Goal: Task Accomplishment & Management: Manage account settings

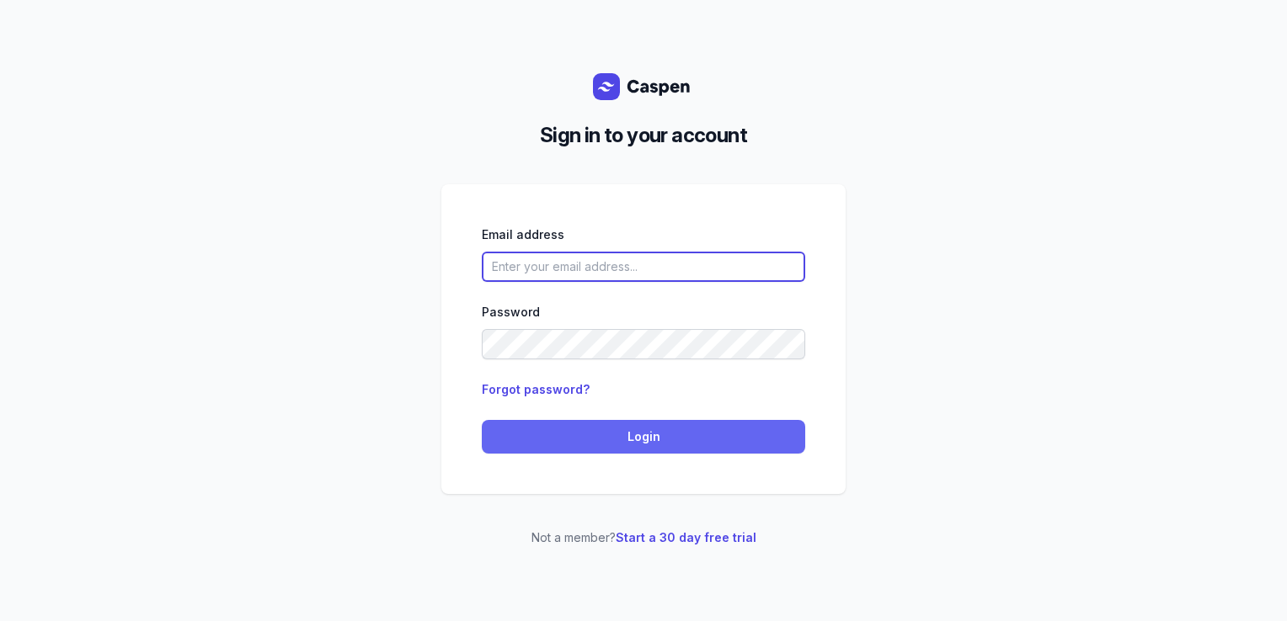
type input "courtney@courtneymaccounselling.com.au"
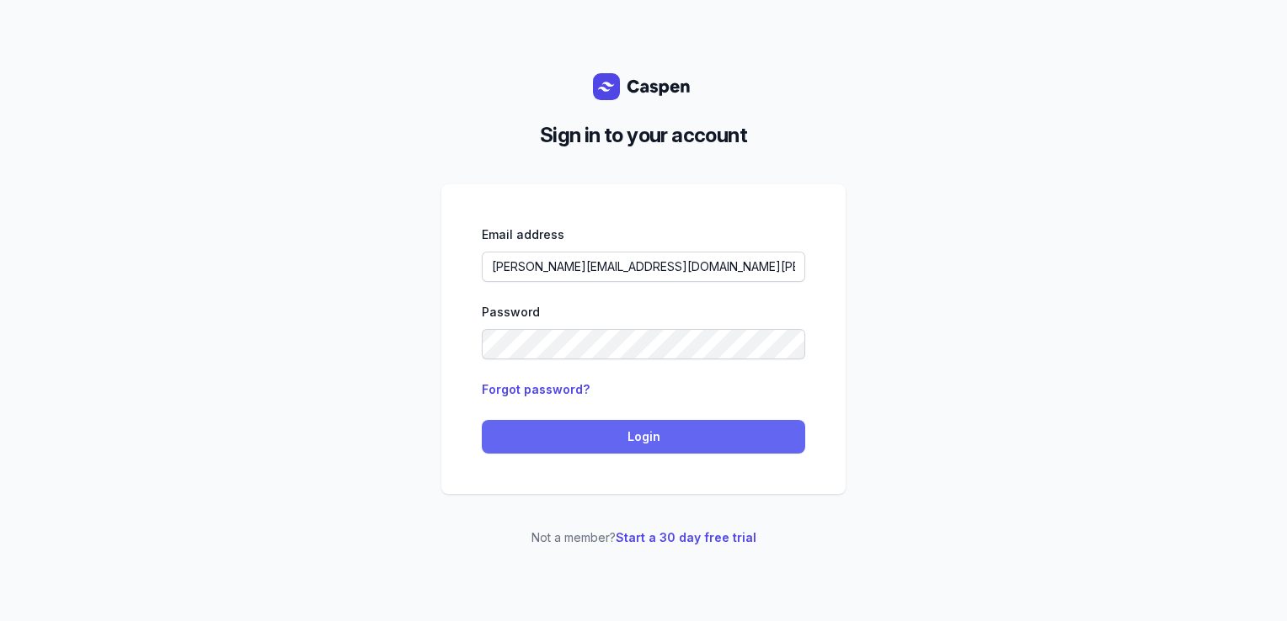
click at [536, 446] on span "Login" at bounding box center [643, 437] width 303 height 20
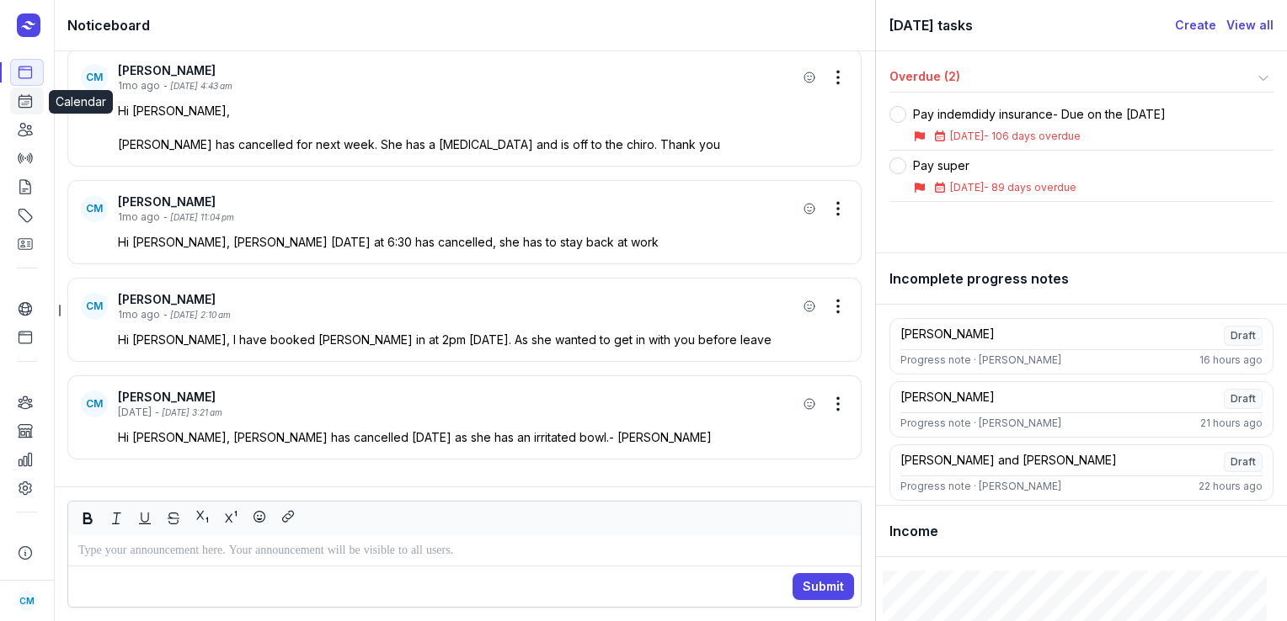
click at [21, 102] on icon at bounding box center [25, 101] width 17 height 17
select select "week"
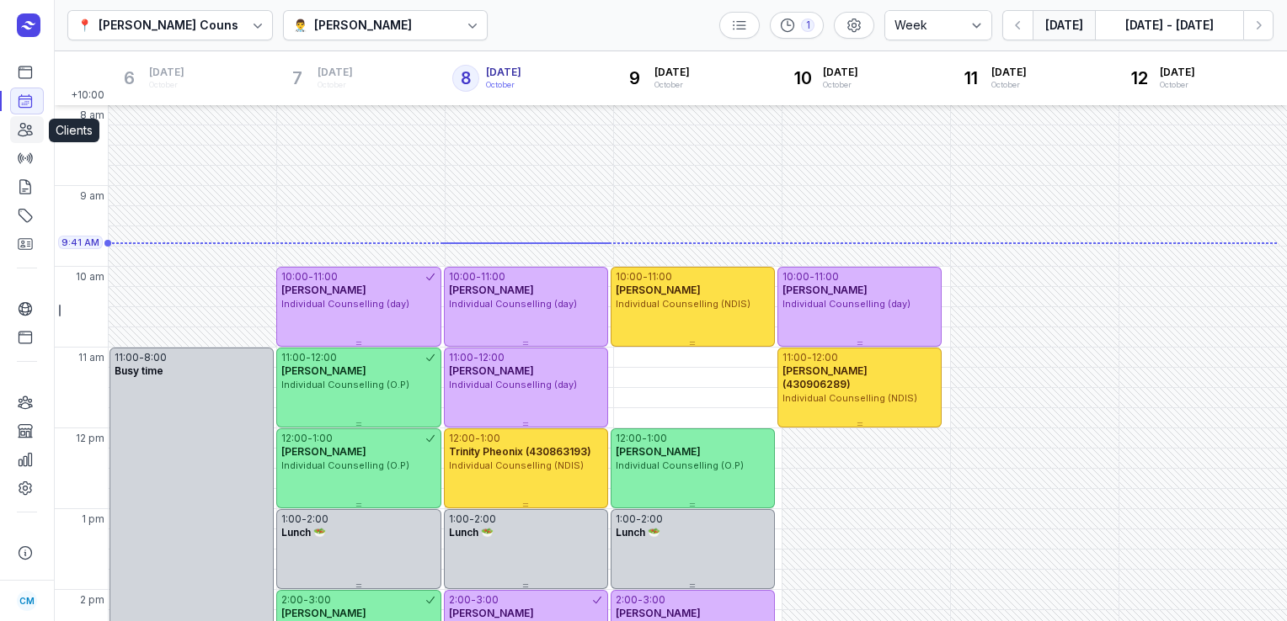
click at [24, 136] on icon at bounding box center [25, 130] width 13 height 13
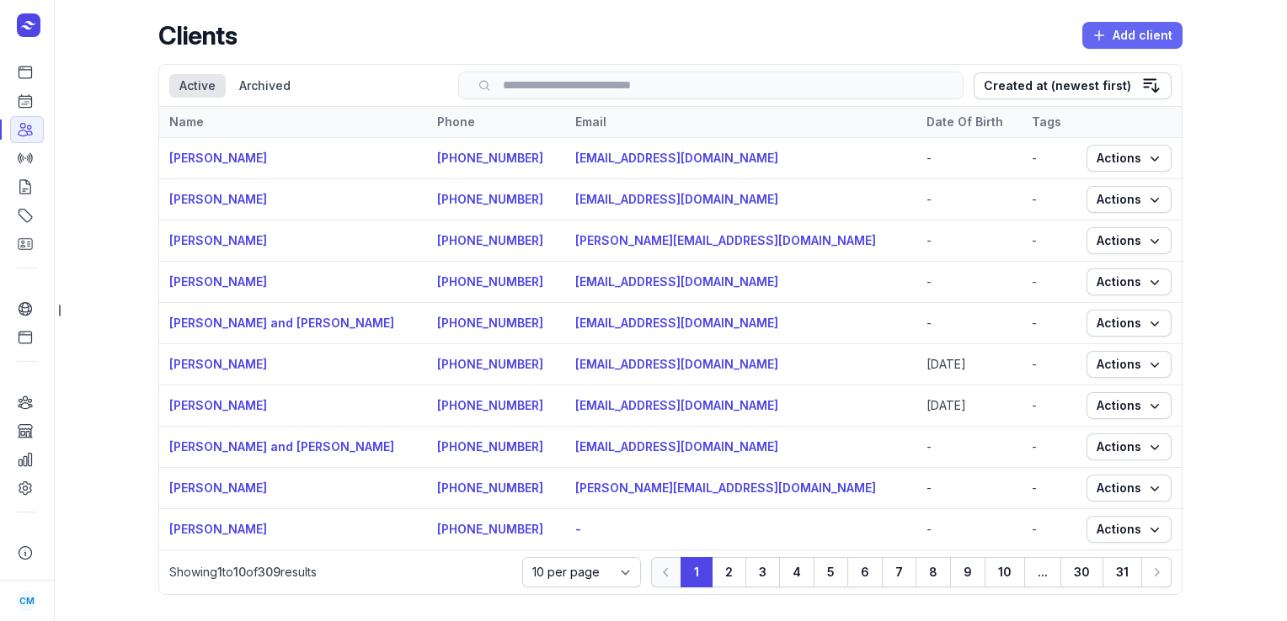
click at [1108, 32] on span "Add client" at bounding box center [1132, 35] width 80 height 20
select select
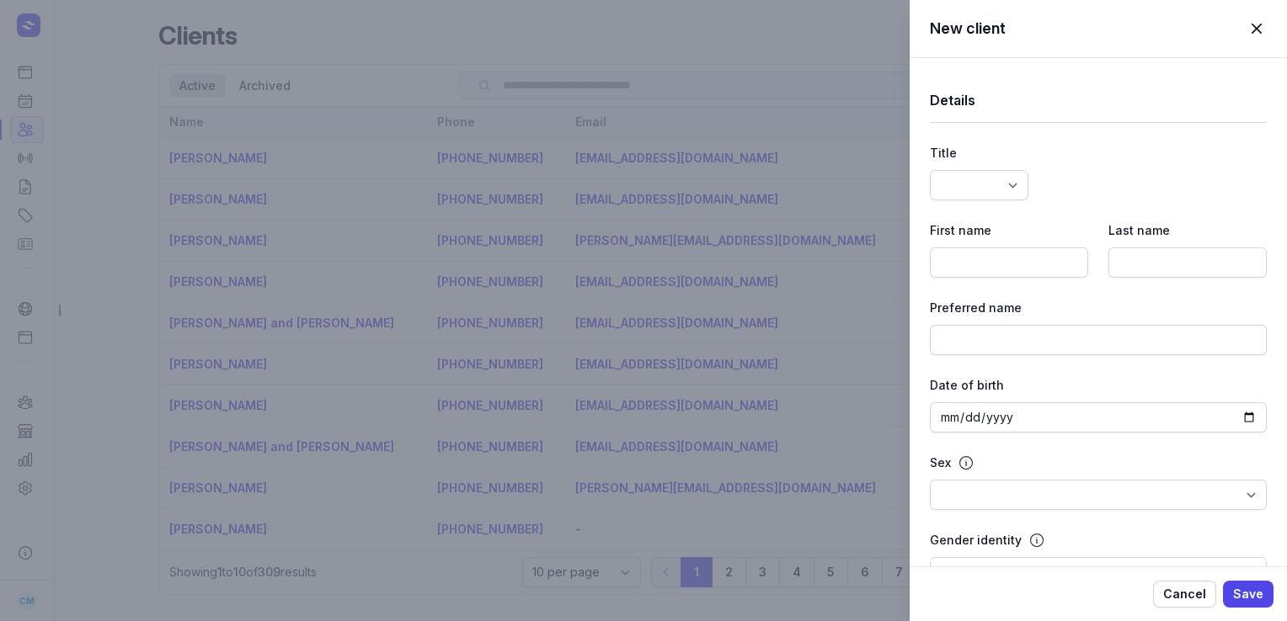
select select
click at [1016, 251] on input at bounding box center [1009, 263] width 158 height 30
paste input "[PERSON_NAME]"
type input "[PERSON_NAME]"
click at [1165, 271] on input at bounding box center [1187, 263] width 158 height 30
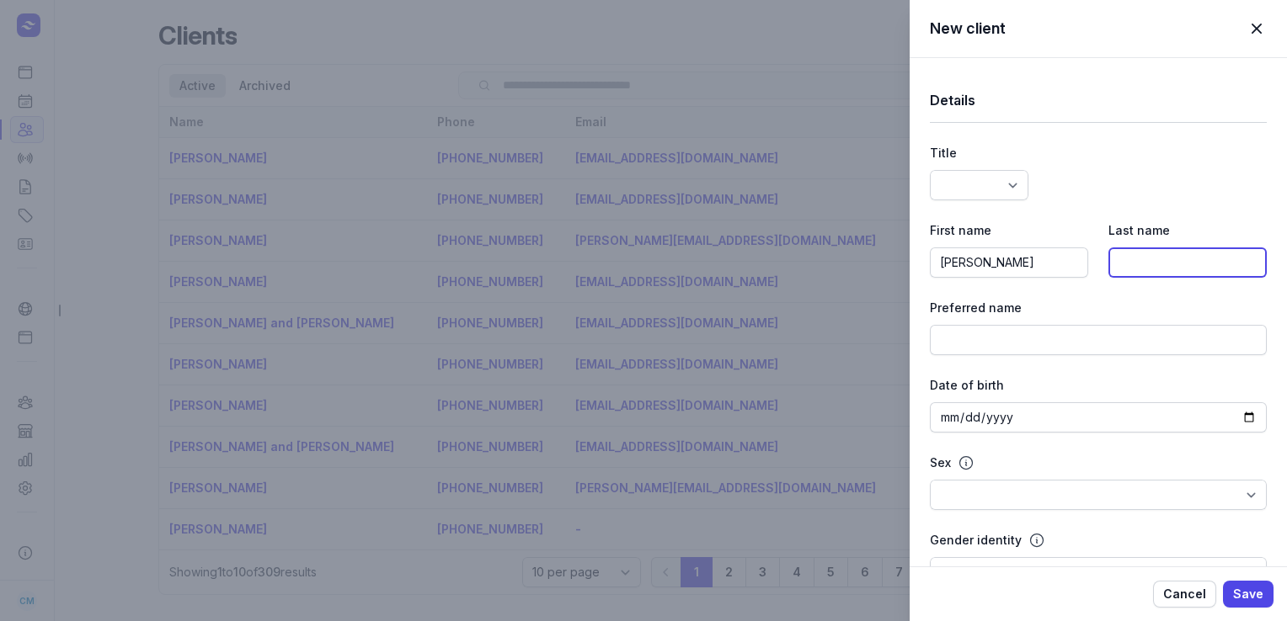
paste input "GEE"
type input "GEE"
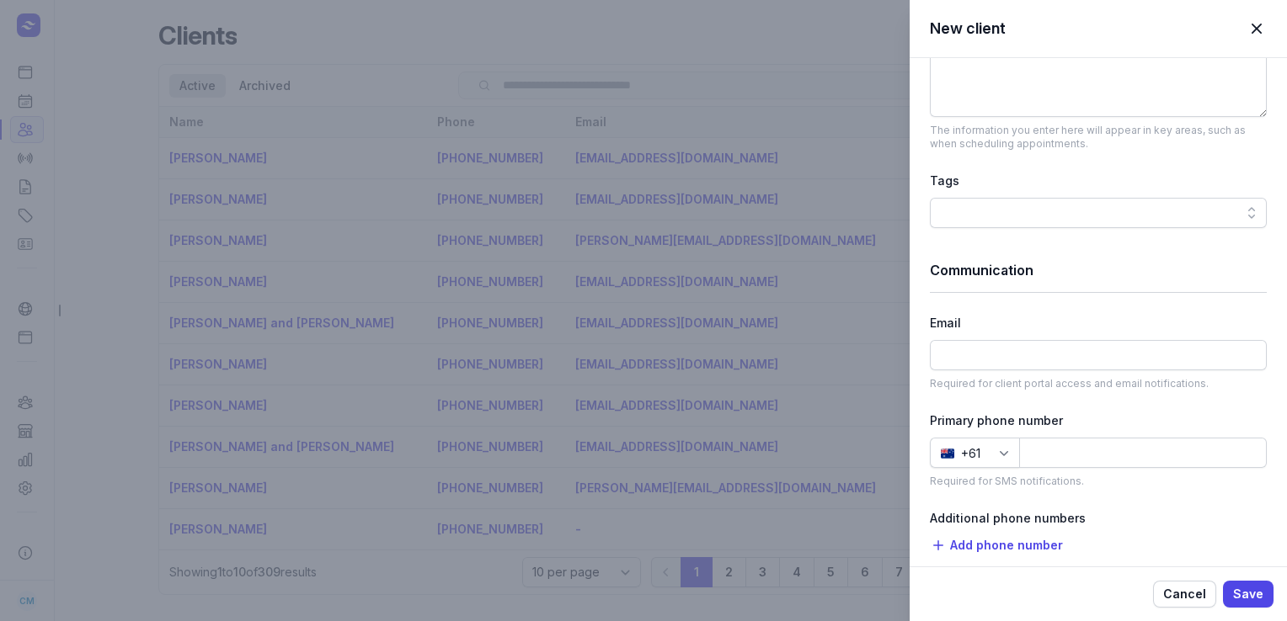
scroll to position [765, 0]
click at [947, 347] on input at bounding box center [1098, 354] width 337 height 30
paste input "[EMAIL_ADDRESS][DOMAIN_NAME]"
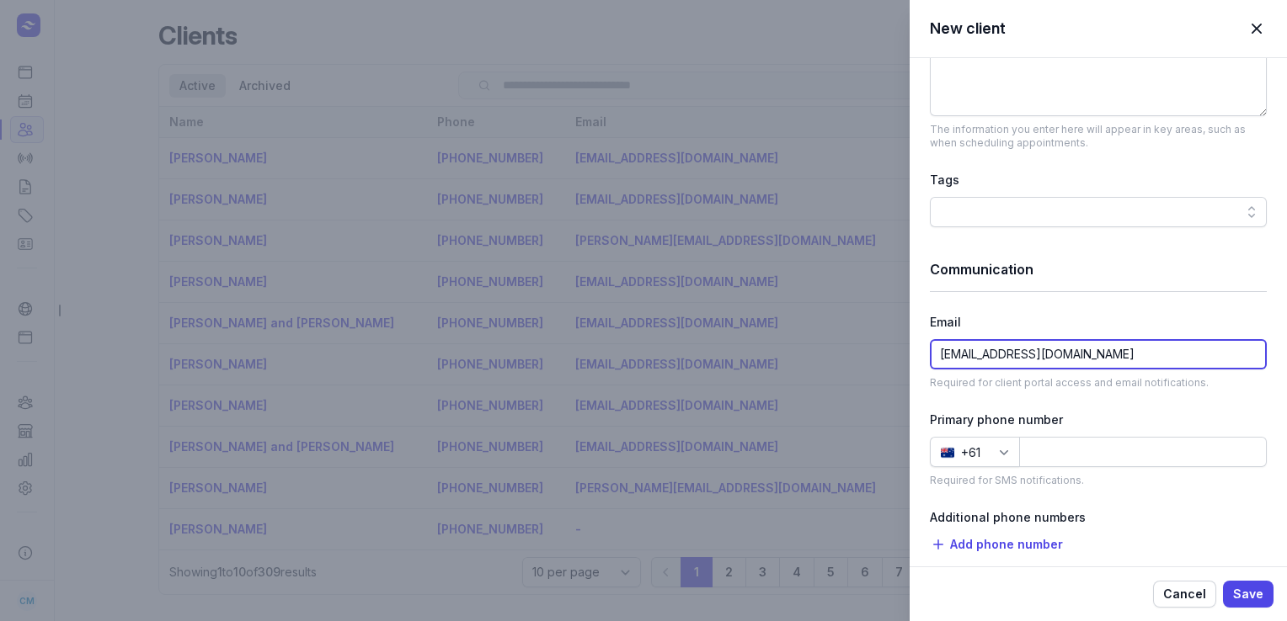
type input "[EMAIL_ADDRESS][DOMAIN_NAME]"
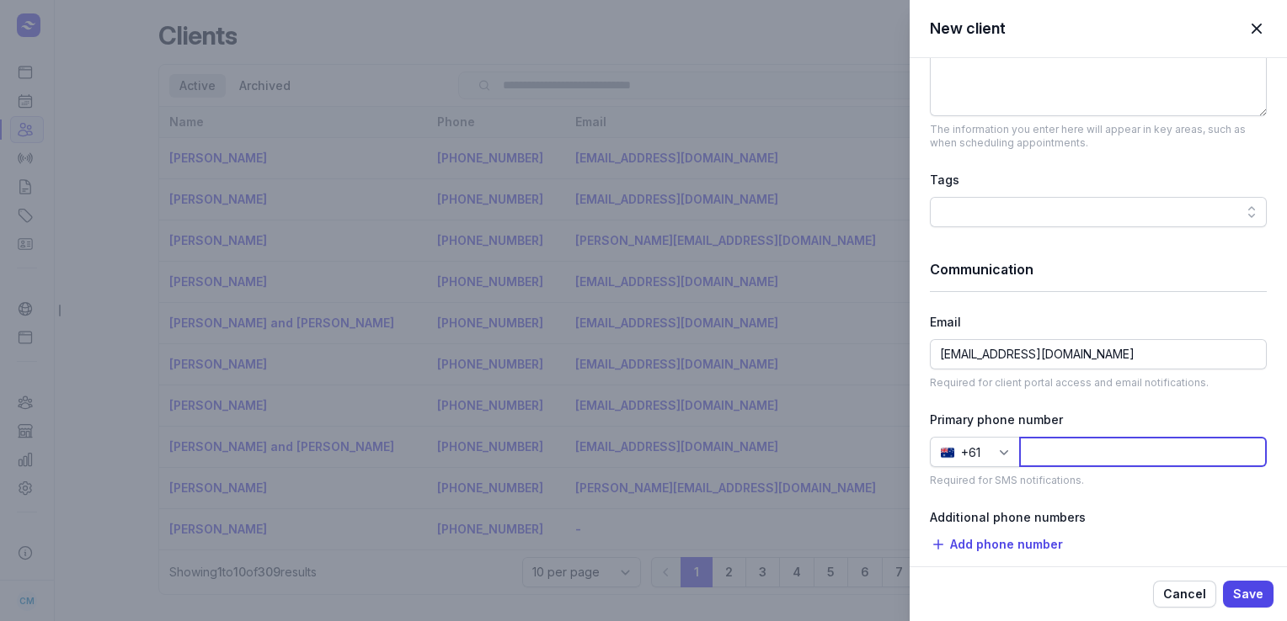
click at [1084, 454] on input at bounding box center [1143, 452] width 248 height 30
paste input "474312107"
type input "474312107"
click at [1246, 599] on span "Save" at bounding box center [1248, 594] width 30 height 20
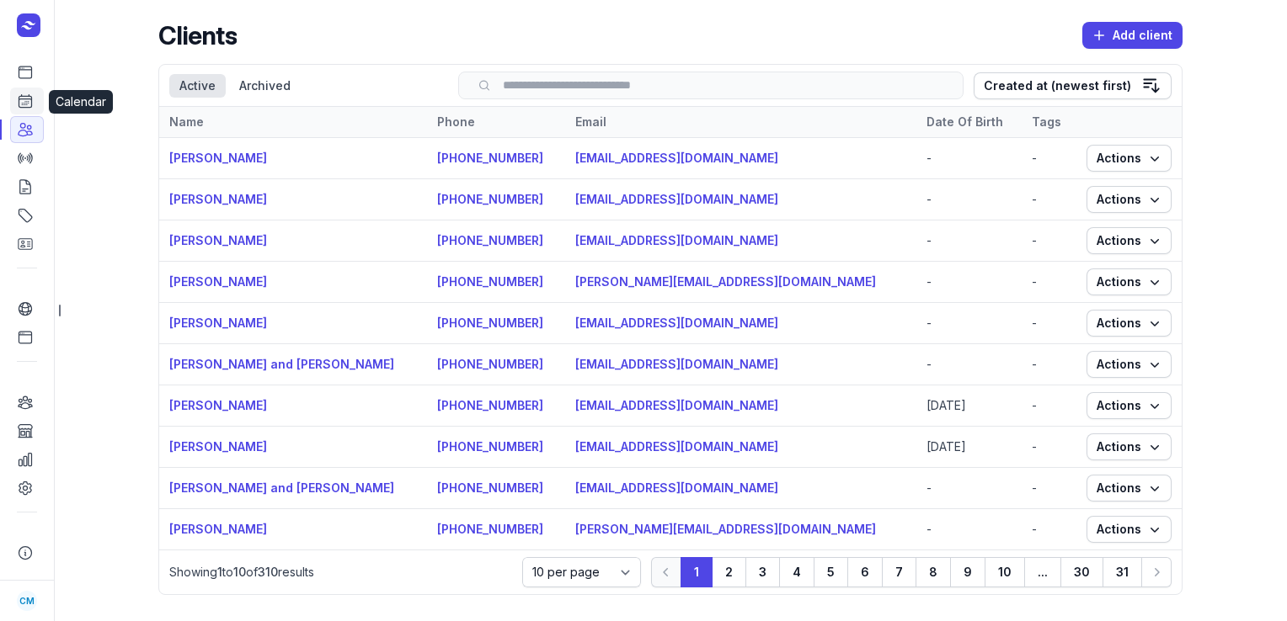
click at [24, 99] on icon at bounding box center [25, 101] width 17 height 17
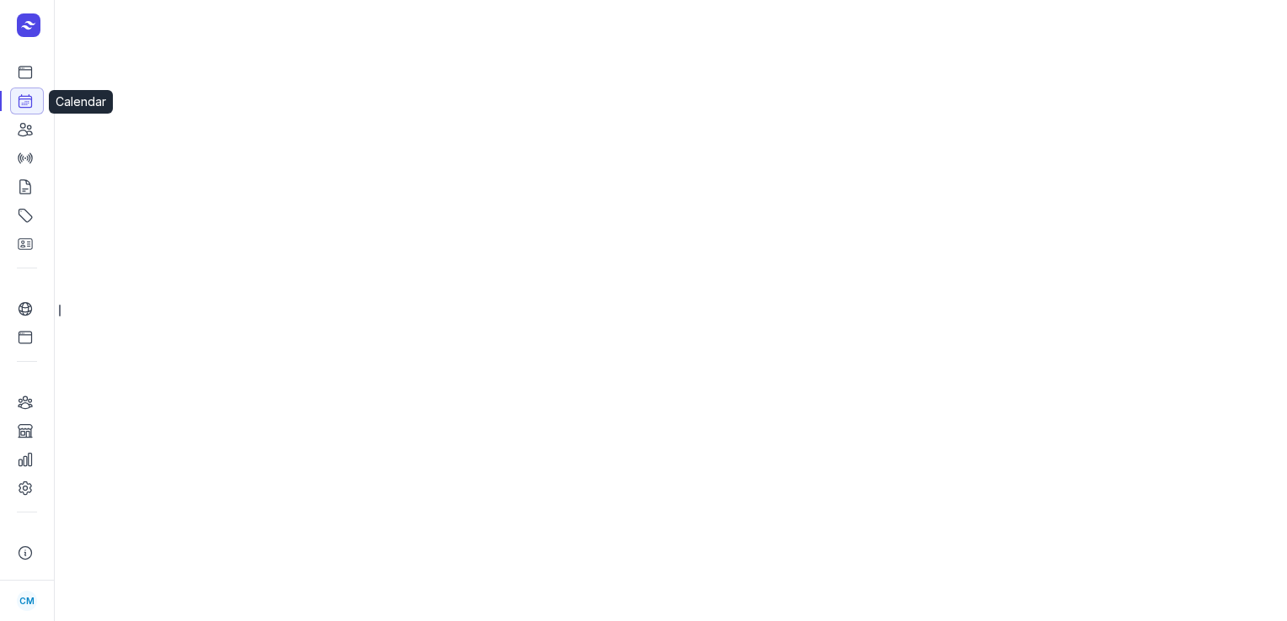
select select "week"
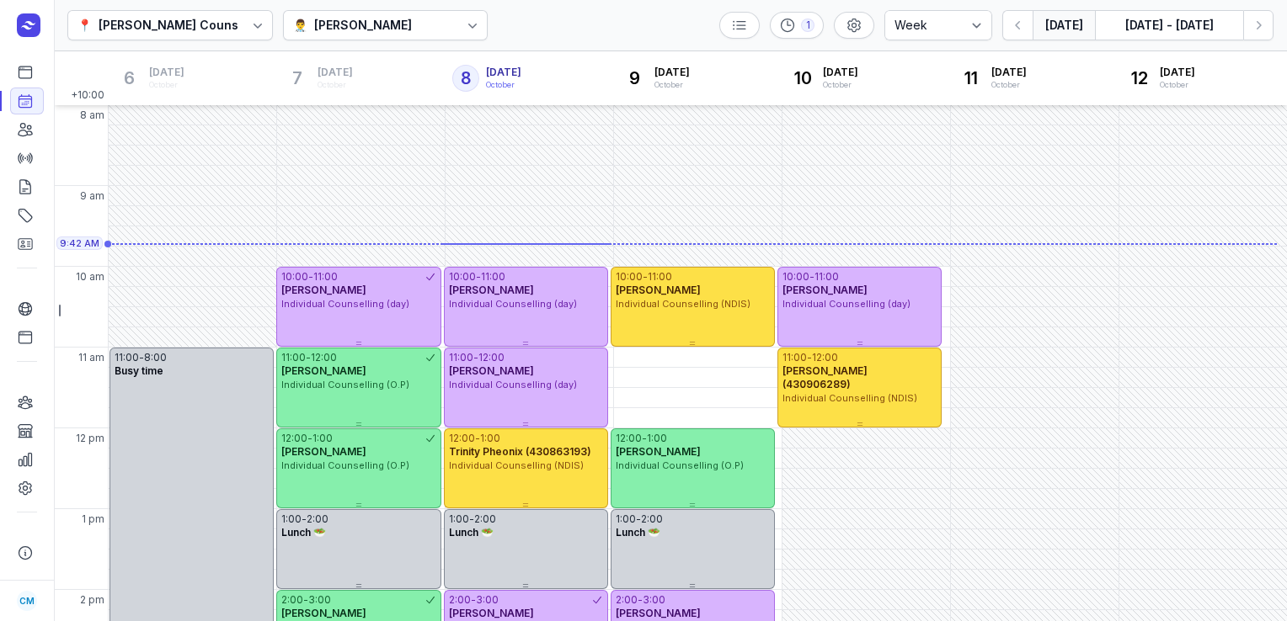
click at [417, 27] on div "👨‍⚕️ [PERSON_NAME]" at bounding box center [355, 25] width 124 height 20
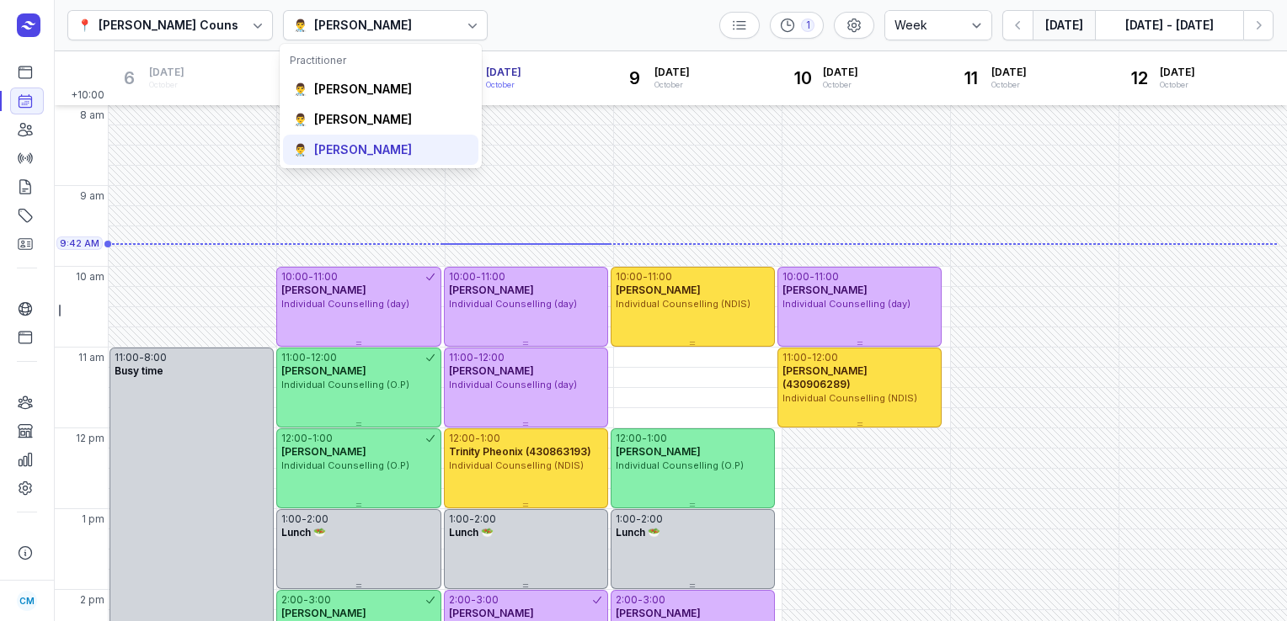
click at [392, 142] on div "[PERSON_NAME]" at bounding box center [363, 149] width 98 height 17
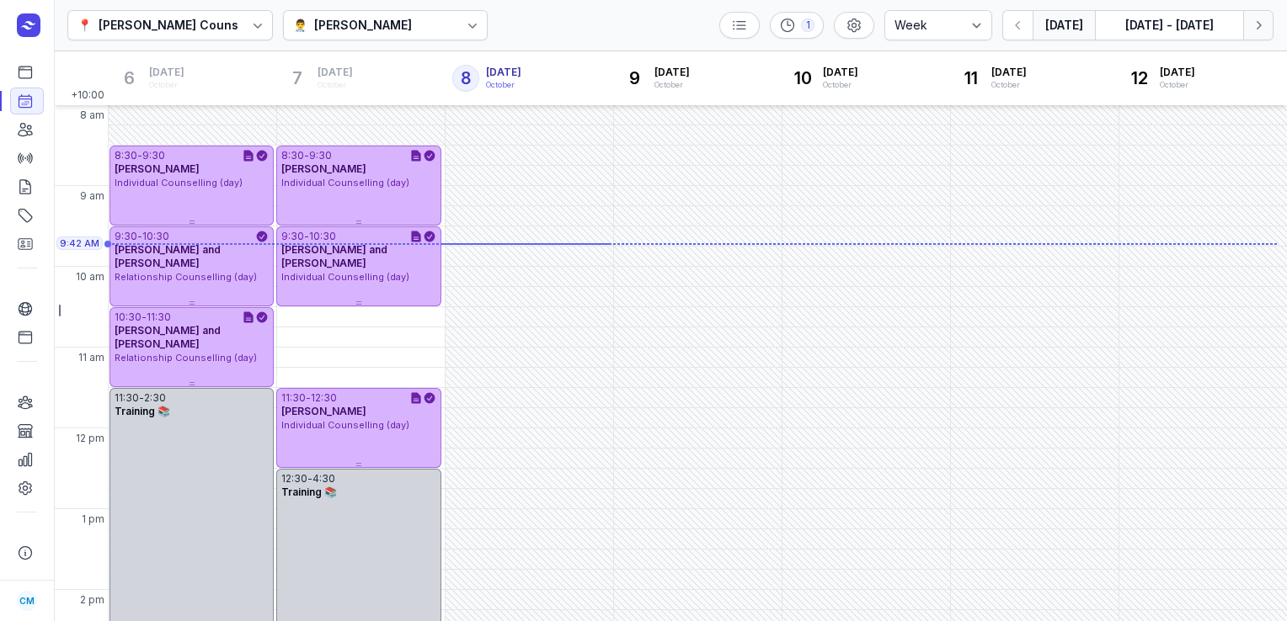
click at [1244, 26] on button "Next week" at bounding box center [1258, 25] width 30 height 30
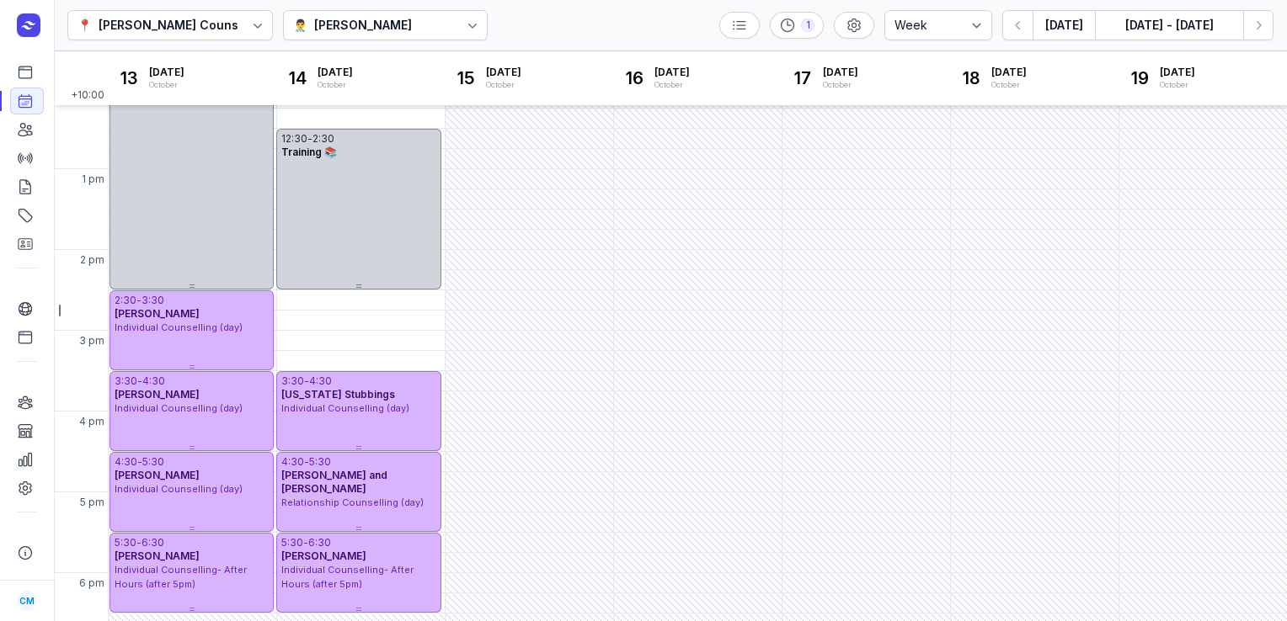
scroll to position [340, 0]
click at [343, 298] on div "2:30 PM - Tue" at bounding box center [319, 300] width 78 height 17
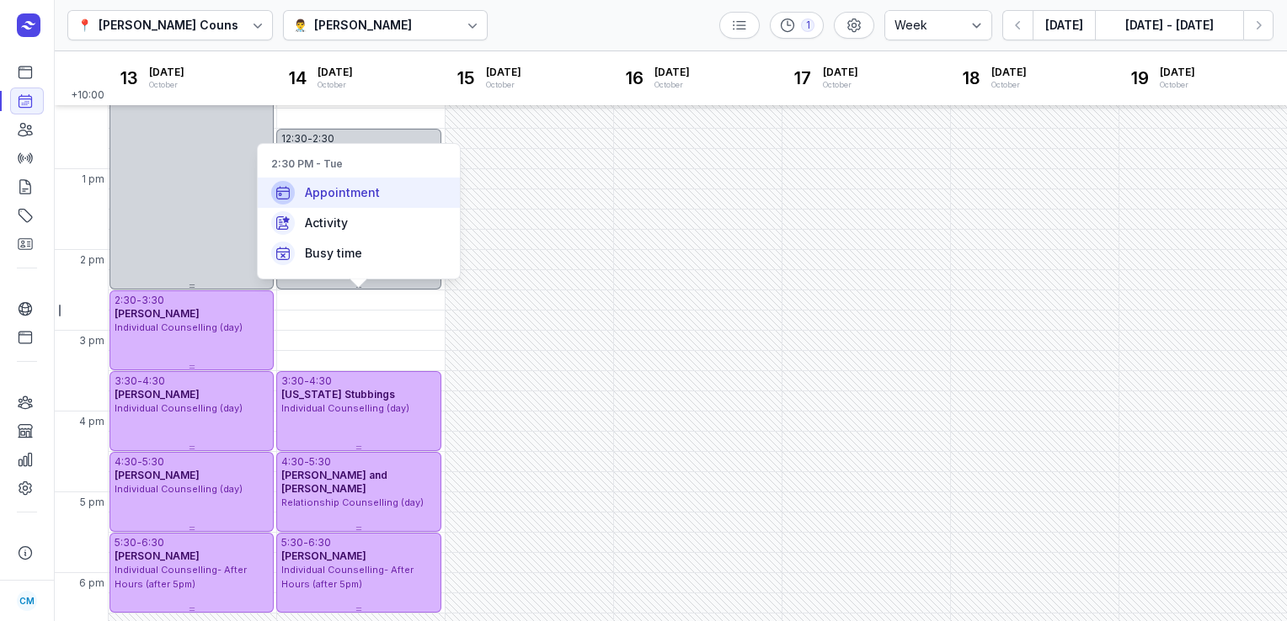
click at [346, 187] on span "Appointment" at bounding box center [342, 192] width 75 height 17
select select
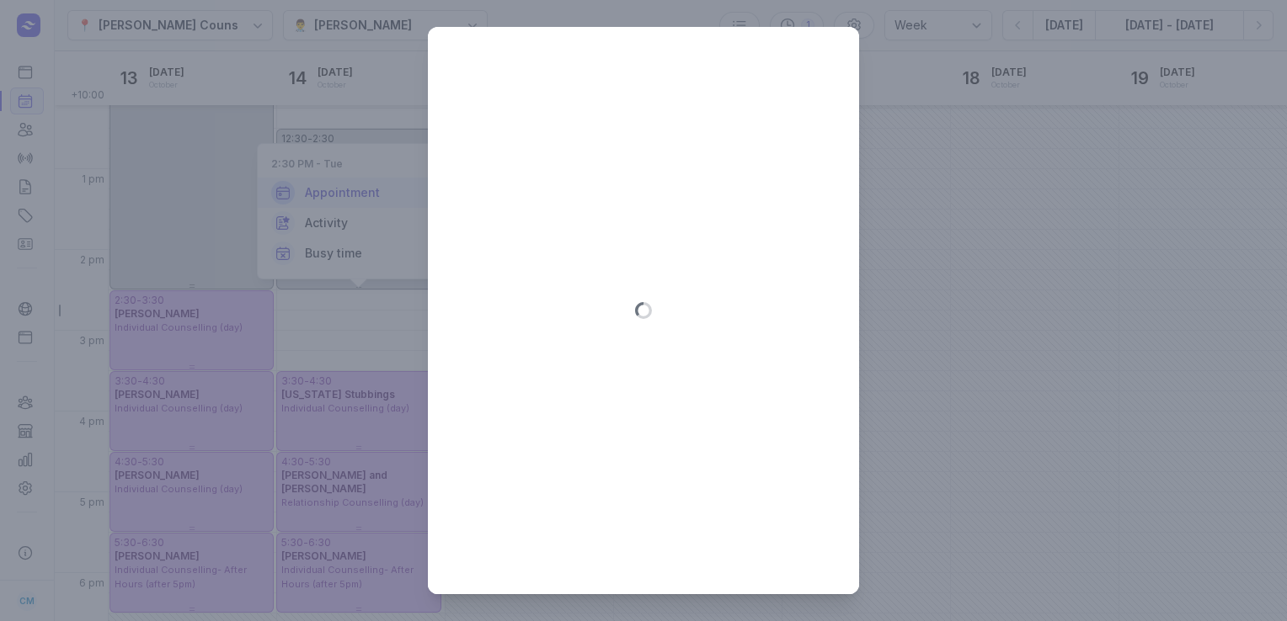
type input "[DATE]"
select select "14:30"
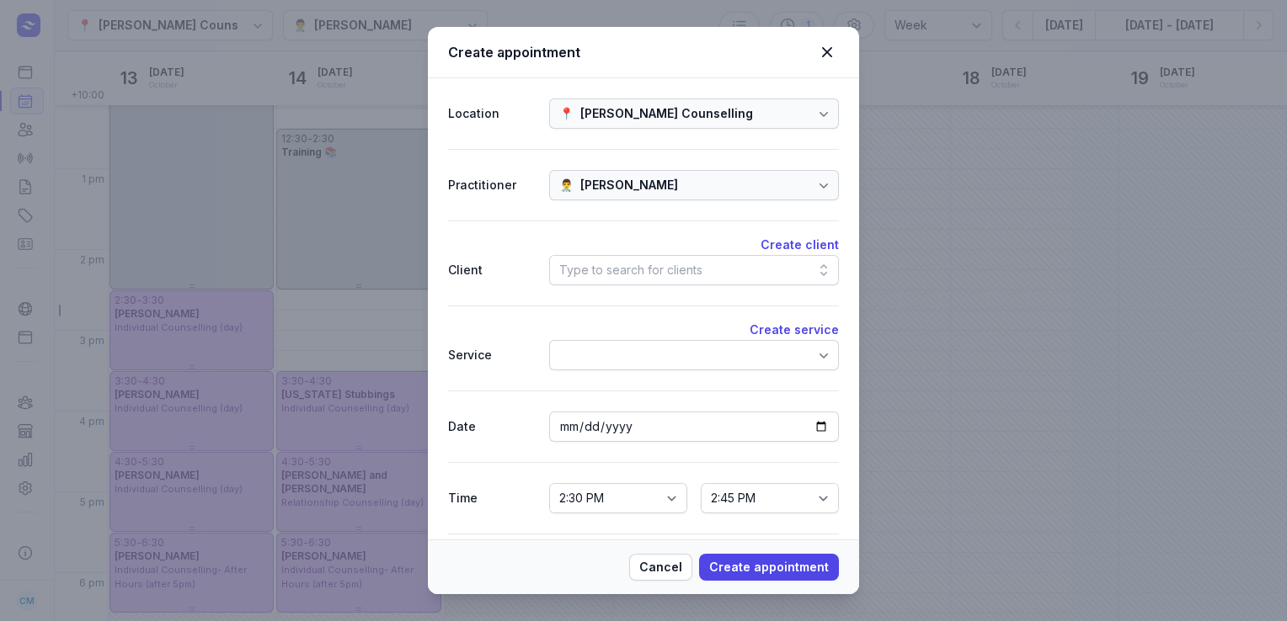
click at [682, 265] on div "Type to search for clients" at bounding box center [630, 270] width 143 height 20
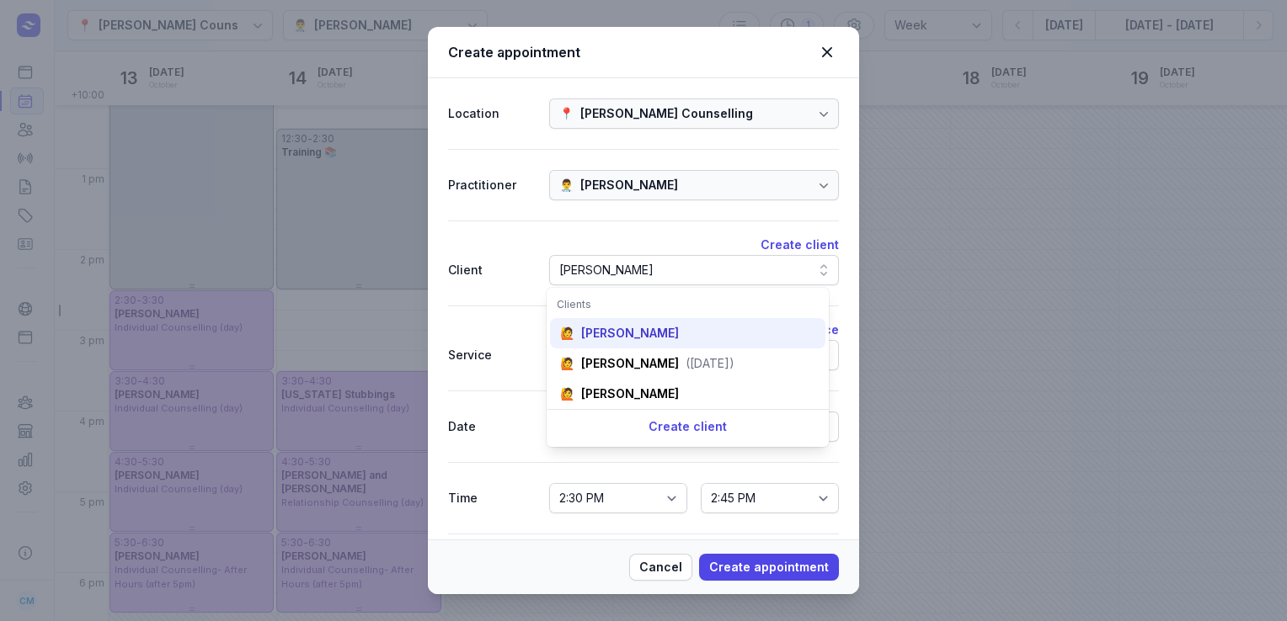
type input "[PERSON_NAME]"
click at [657, 333] on div "[PERSON_NAME]" at bounding box center [630, 333] width 98 height 17
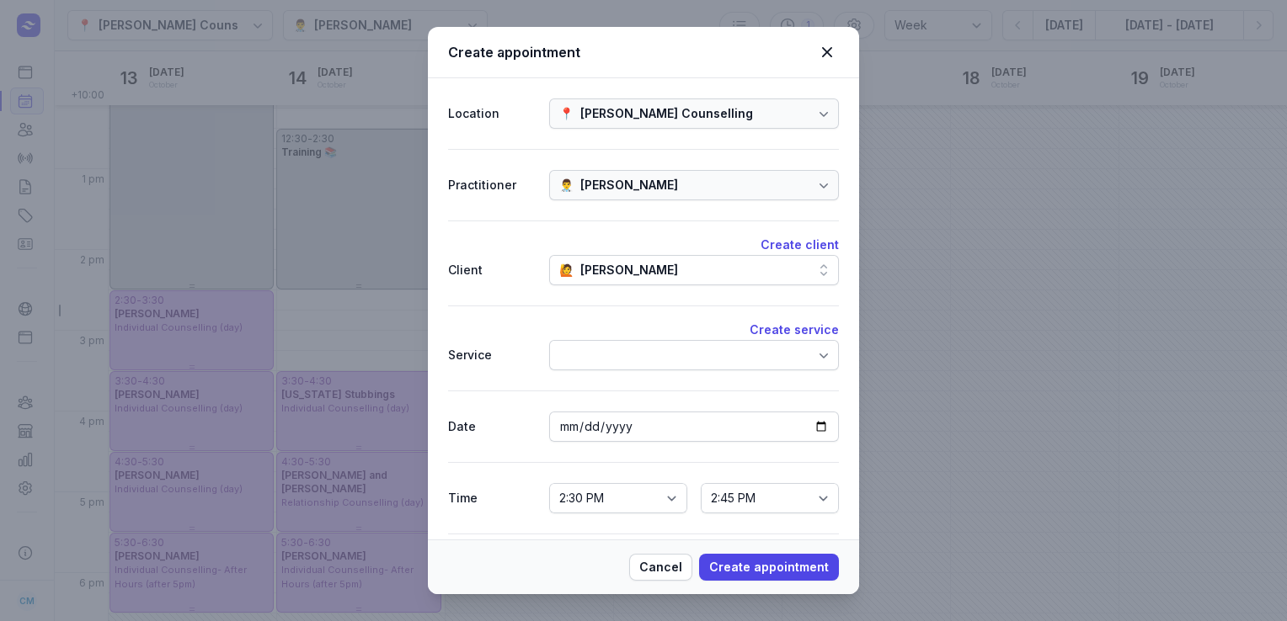
click at [649, 344] on div at bounding box center [694, 355] width 290 height 30
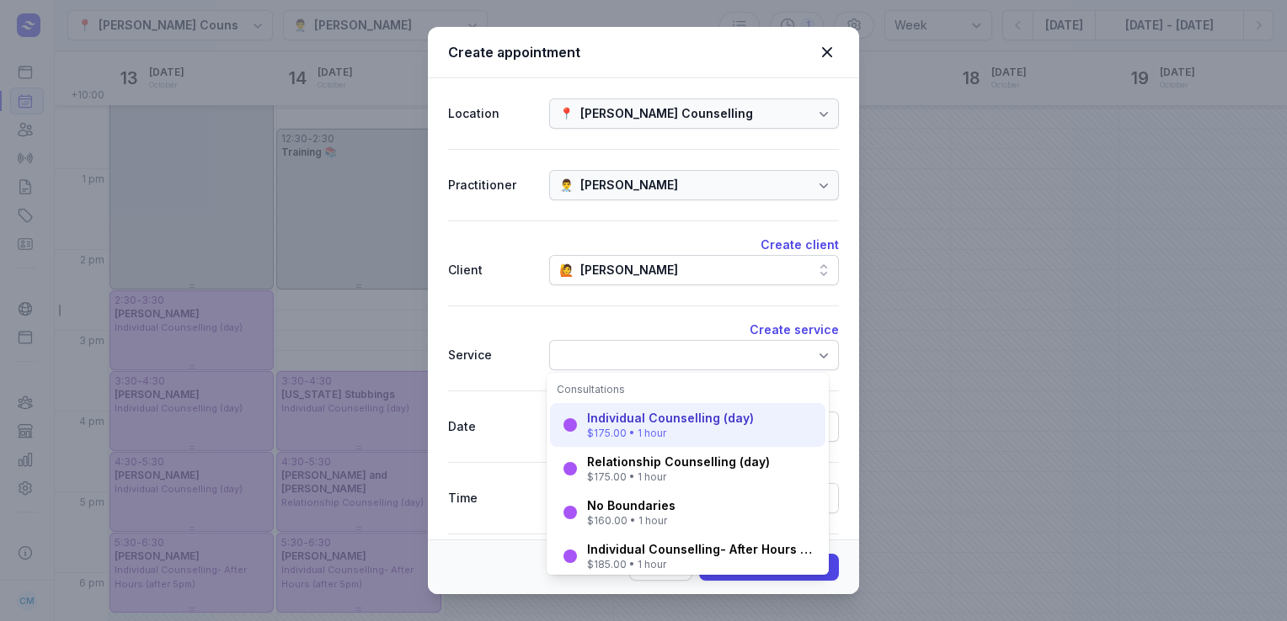
click at [635, 433] on div "$175.00 • 1 hour" at bounding box center [670, 433] width 167 height 13
select select "15:30"
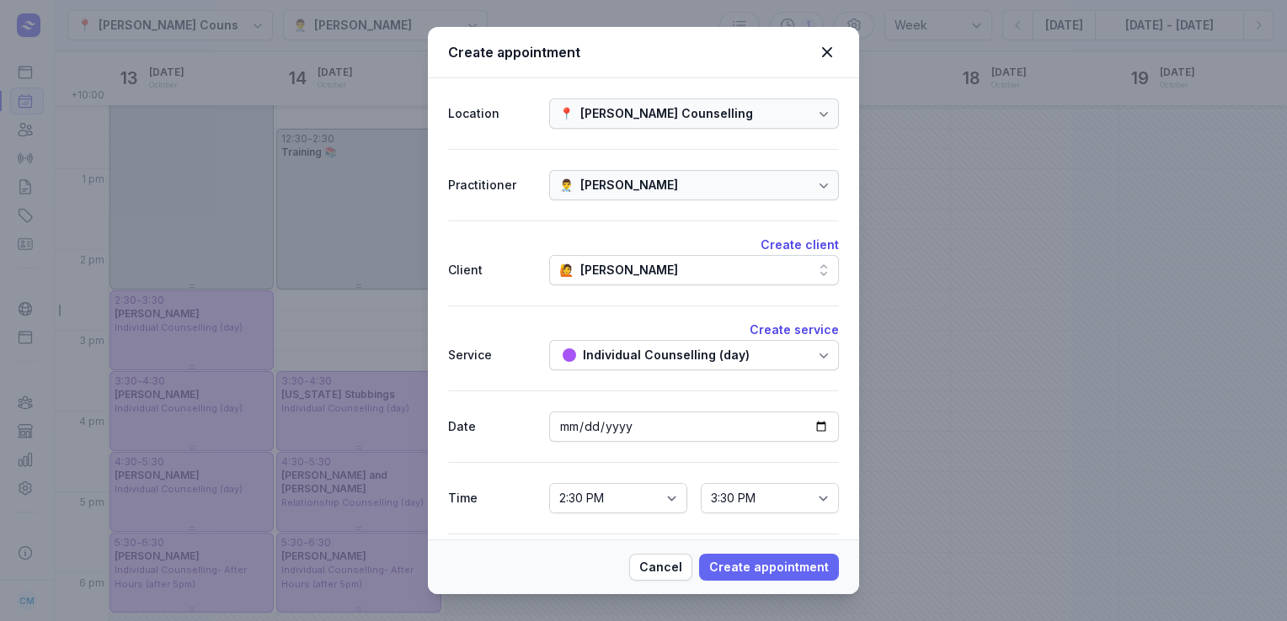
click at [726, 570] on span "Create appointment" at bounding box center [769, 567] width 120 height 20
select select
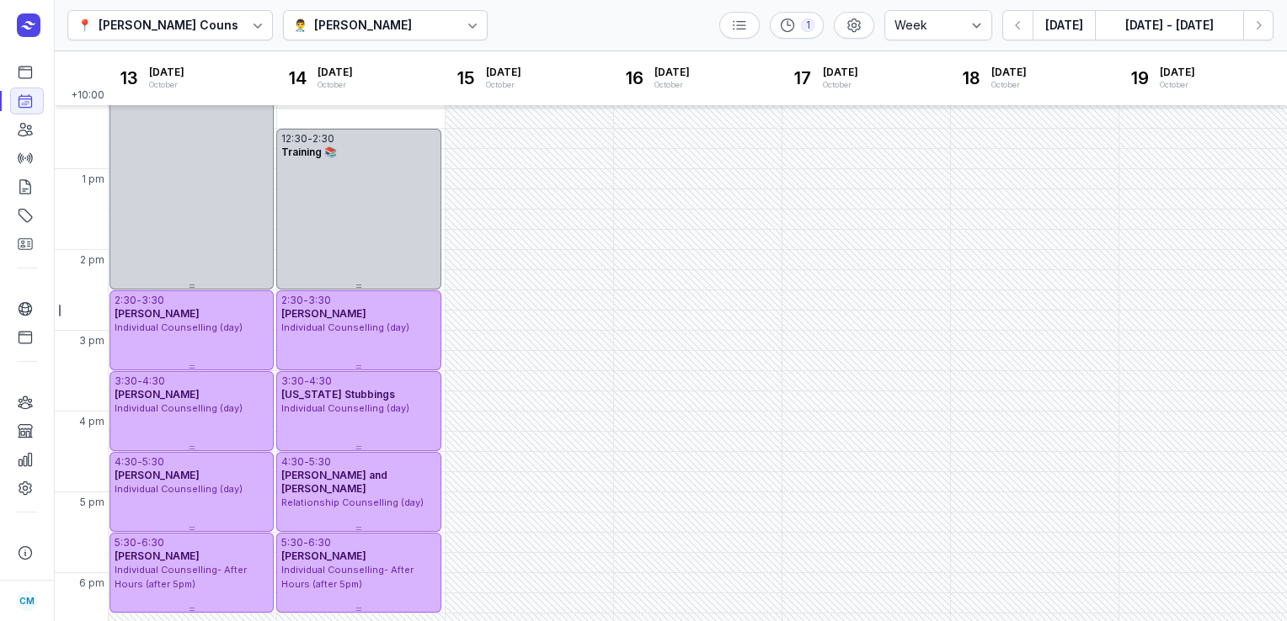
click at [314, 28] on div "[PERSON_NAME]" at bounding box center [363, 25] width 98 height 20
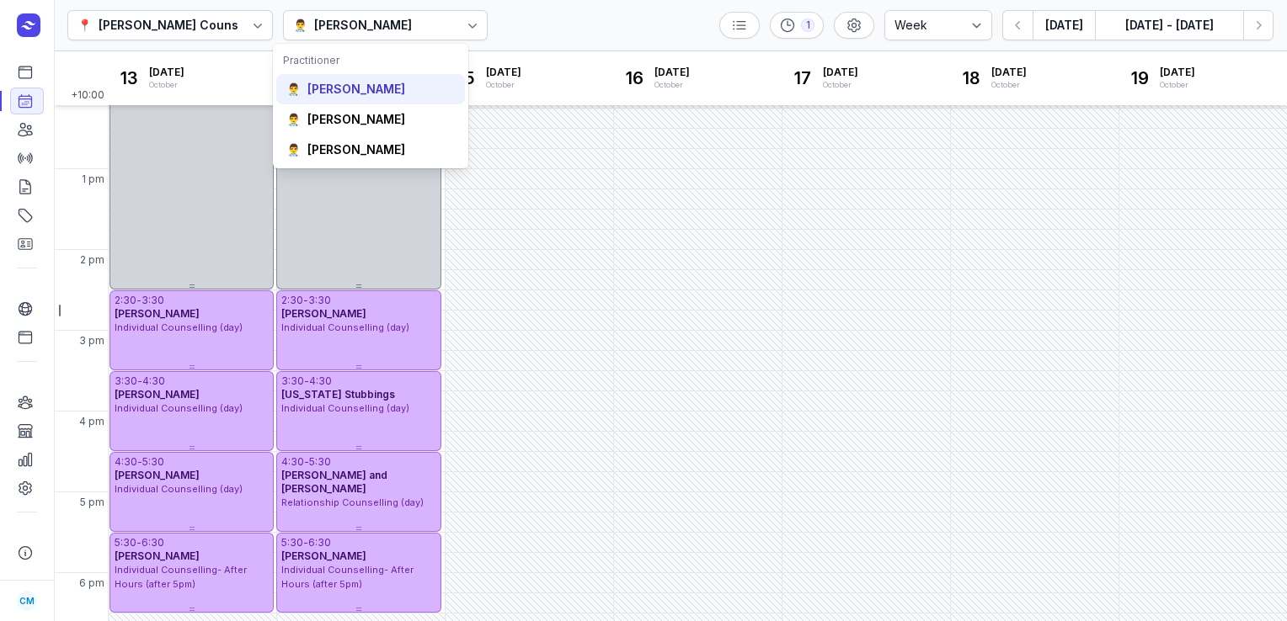
click at [339, 96] on div "[PERSON_NAME]" at bounding box center [356, 89] width 98 height 17
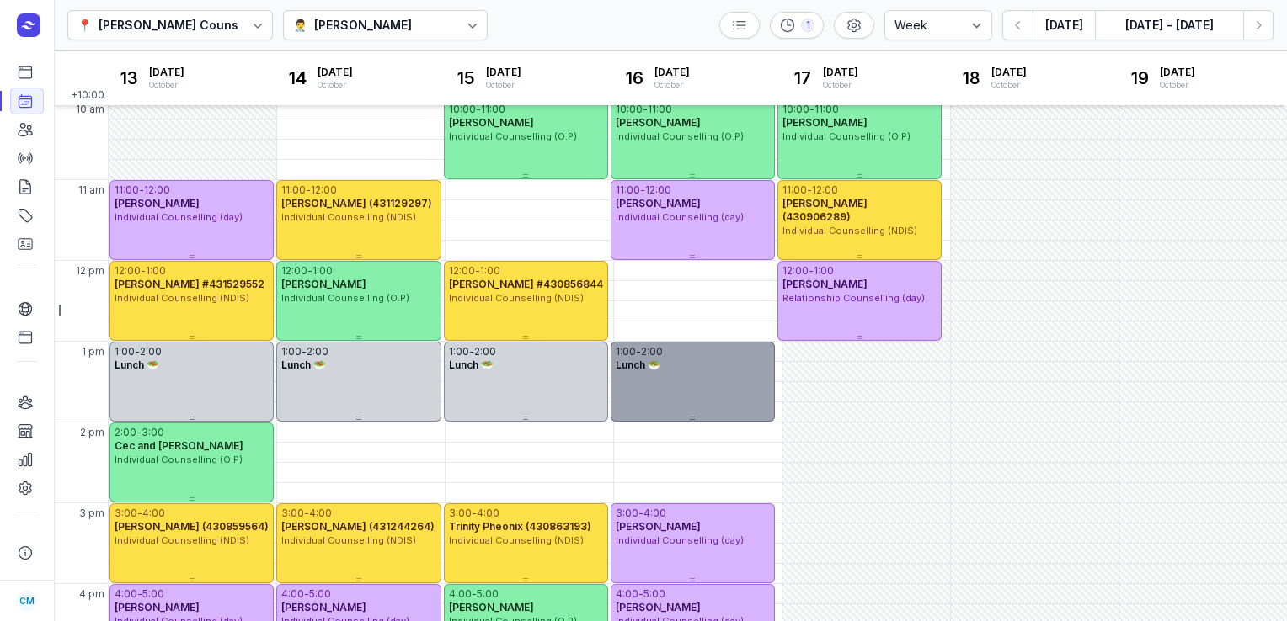
scroll to position [167, 0]
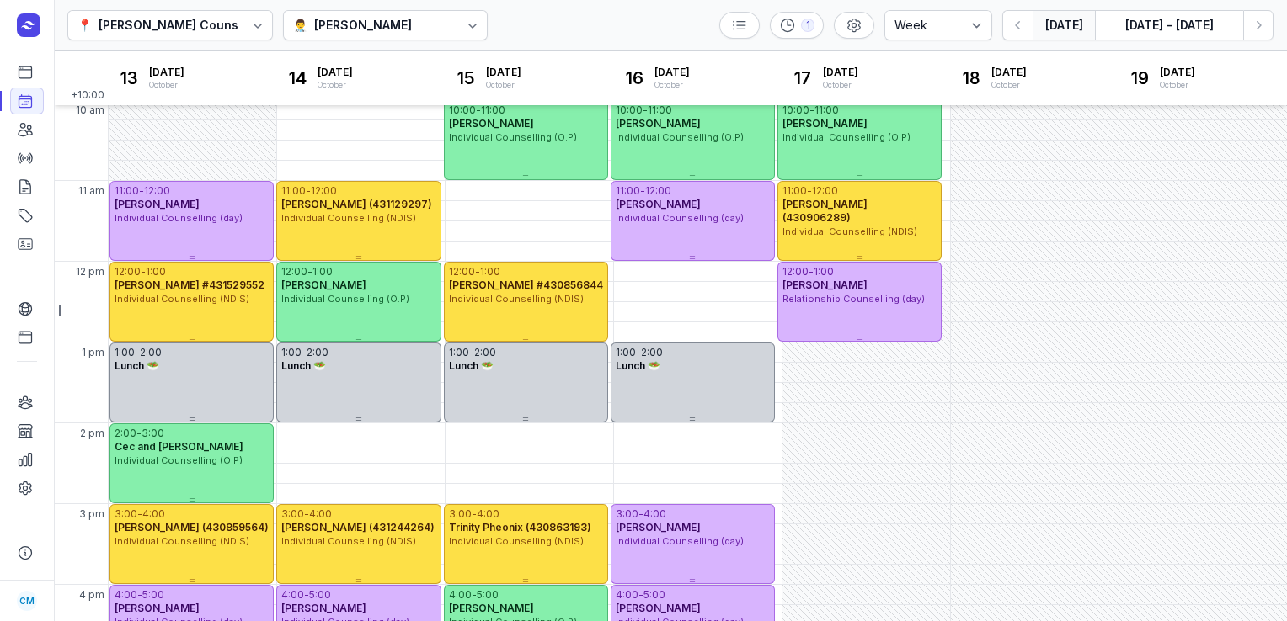
click at [1060, 24] on button "[DATE]" at bounding box center [1063, 25] width 62 height 30
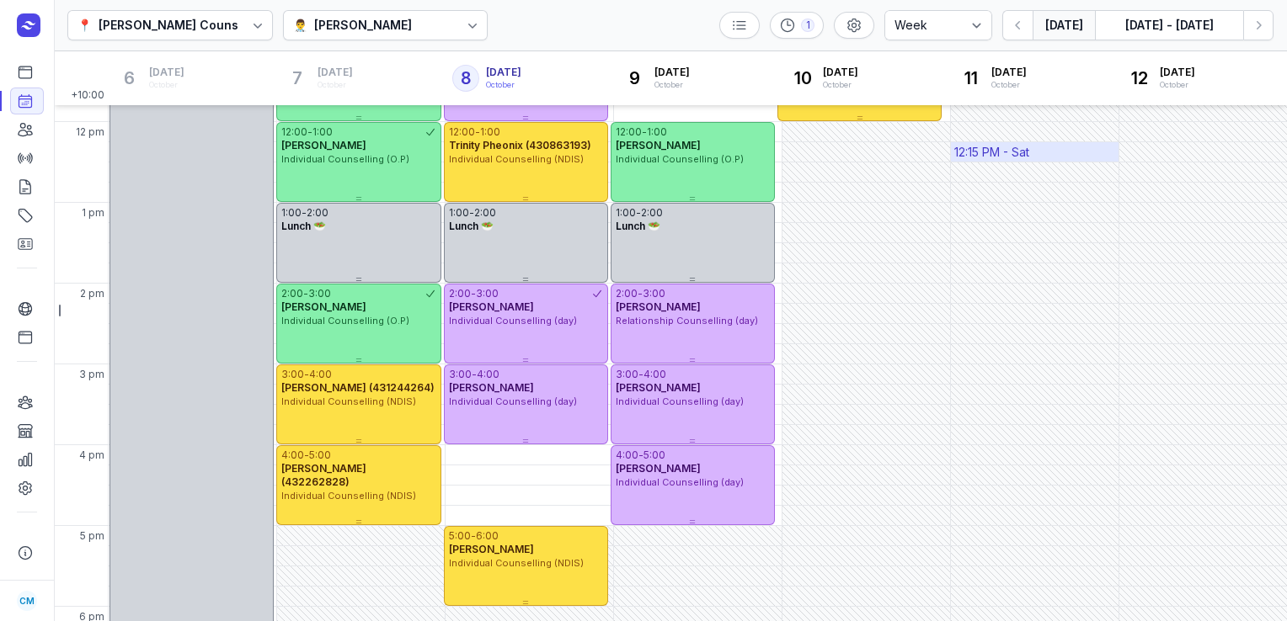
scroll to position [307, 0]
click at [1257, 24] on icon "button" at bounding box center [1258, 25] width 17 height 17
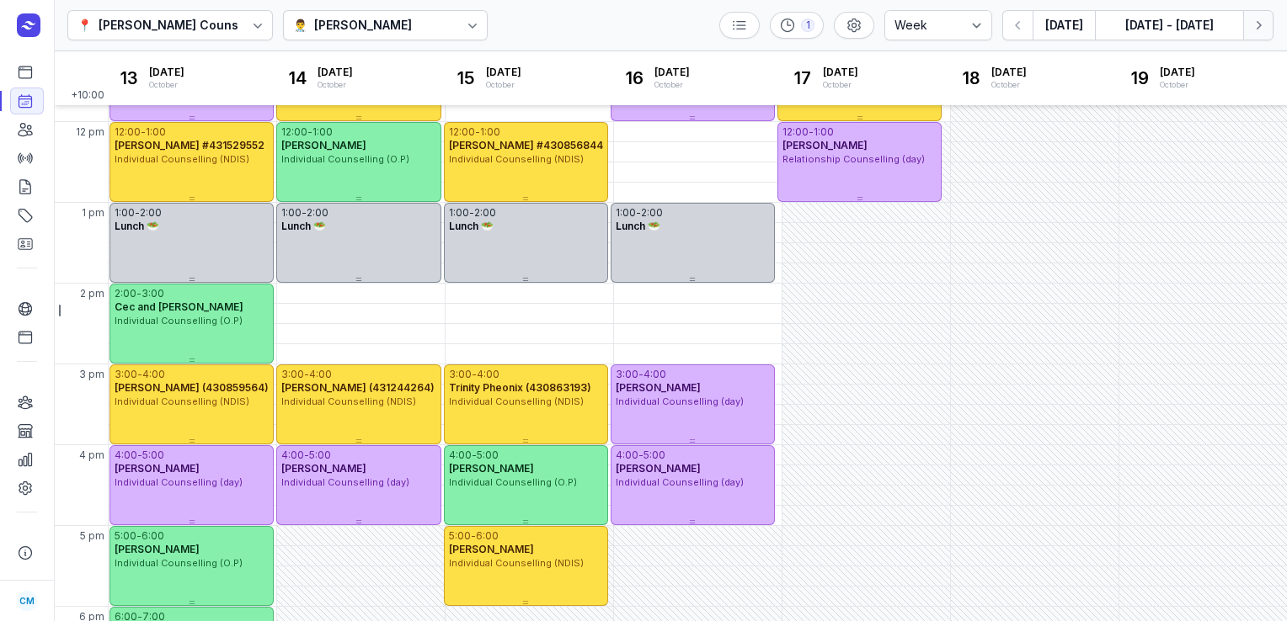
click at [1255, 31] on icon "button" at bounding box center [1258, 25] width 17 height 17
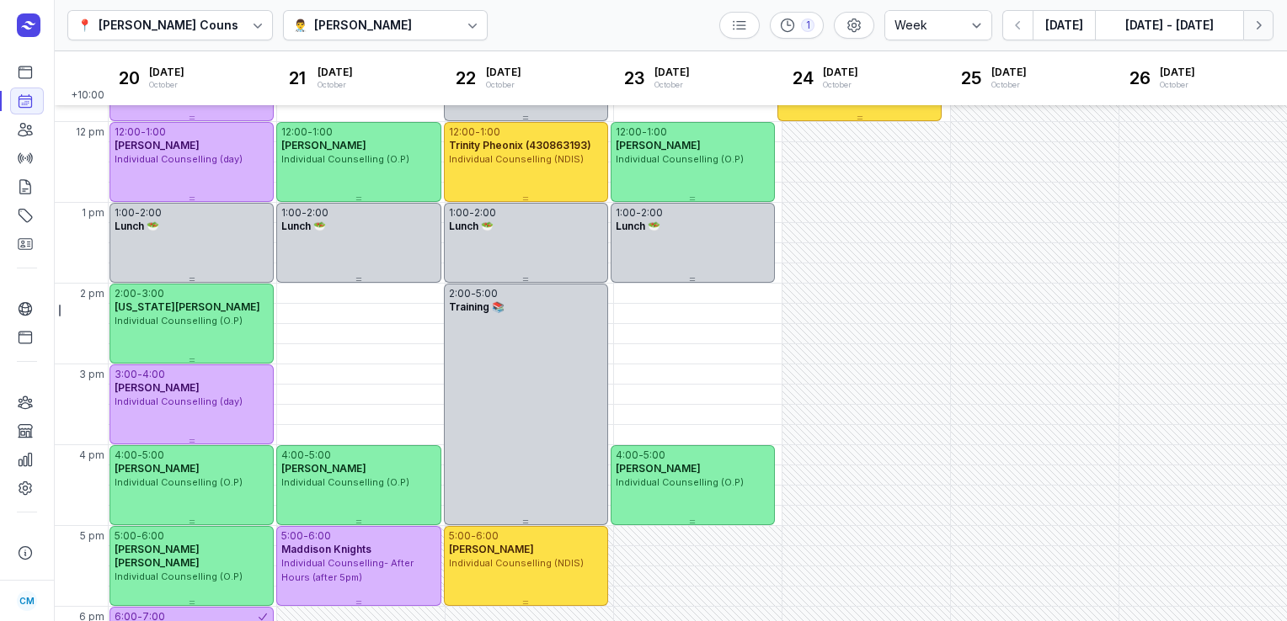
click at [1247, 33] on button "Next week" at bounding box center [1258, 25] width 30 height 30
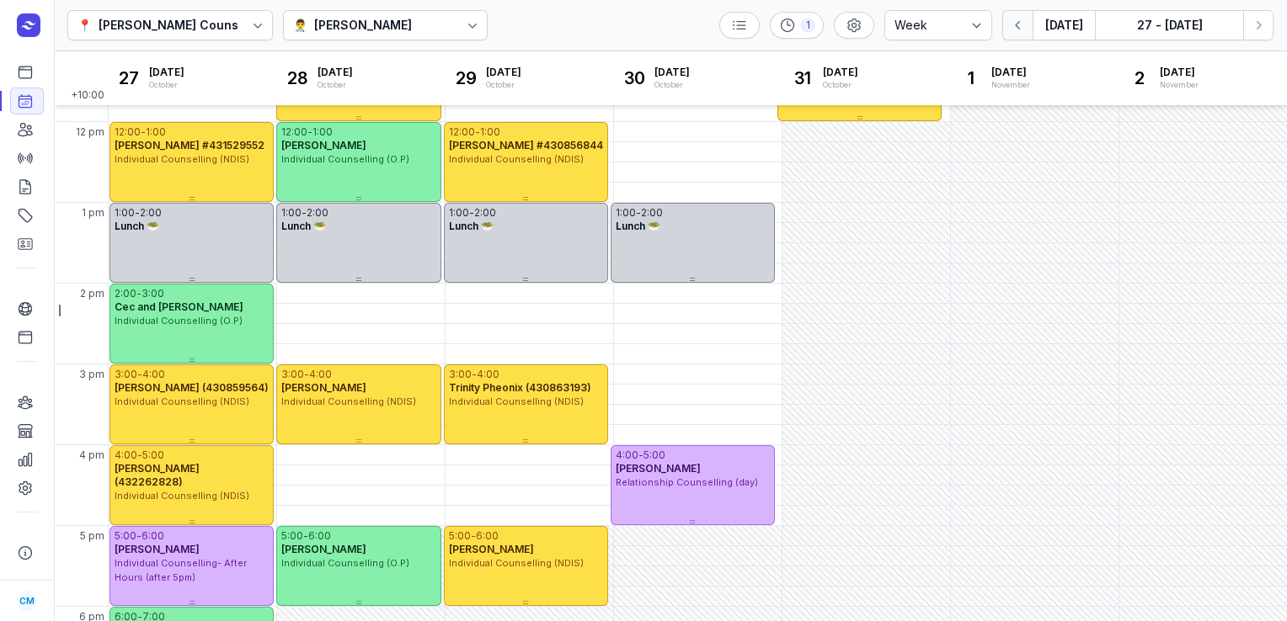
click at [1014, 32] on icon "button" at bounding box center [1018, 25] width 17 height 17
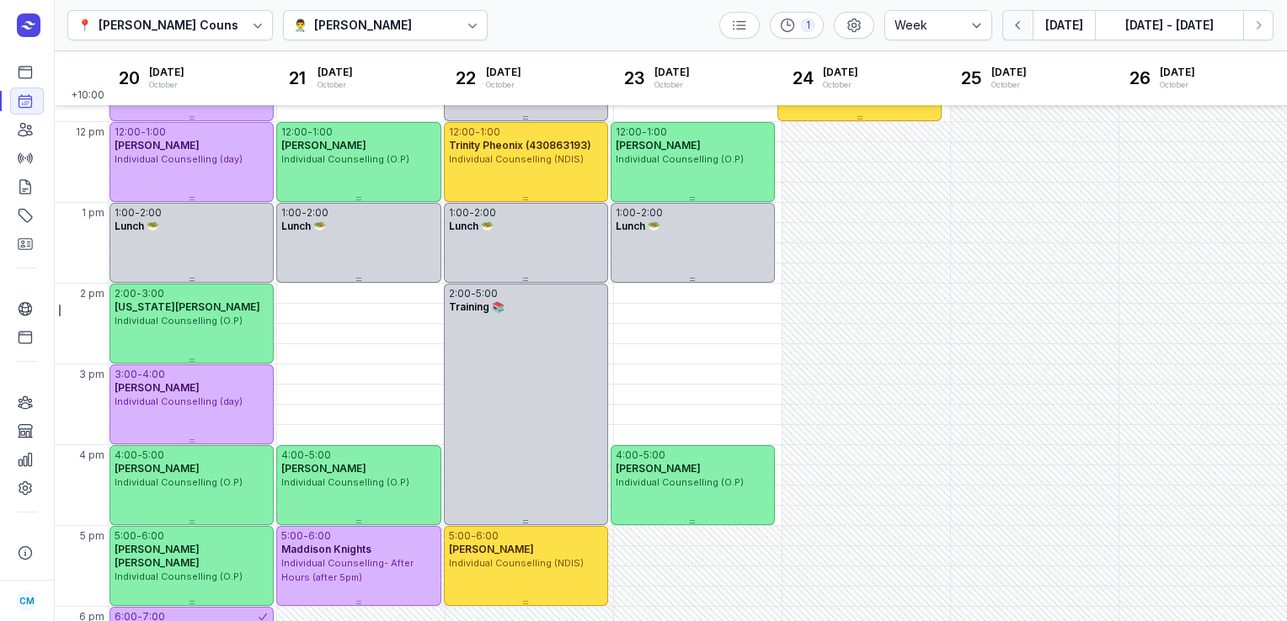
click at [1014, 32] on icon "button" at bounding box center [1018, 25] width 17 height 17
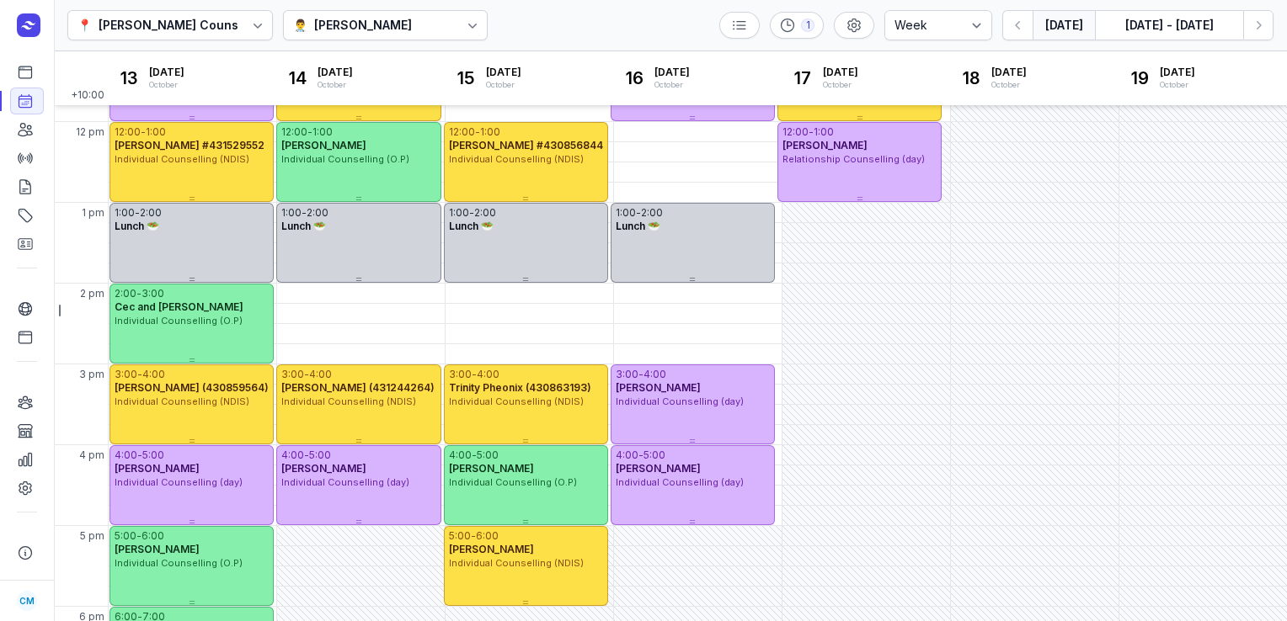
click at [1073, 17] on button "[DATE]" at bounding box center [1063, 25] width 62 height 30
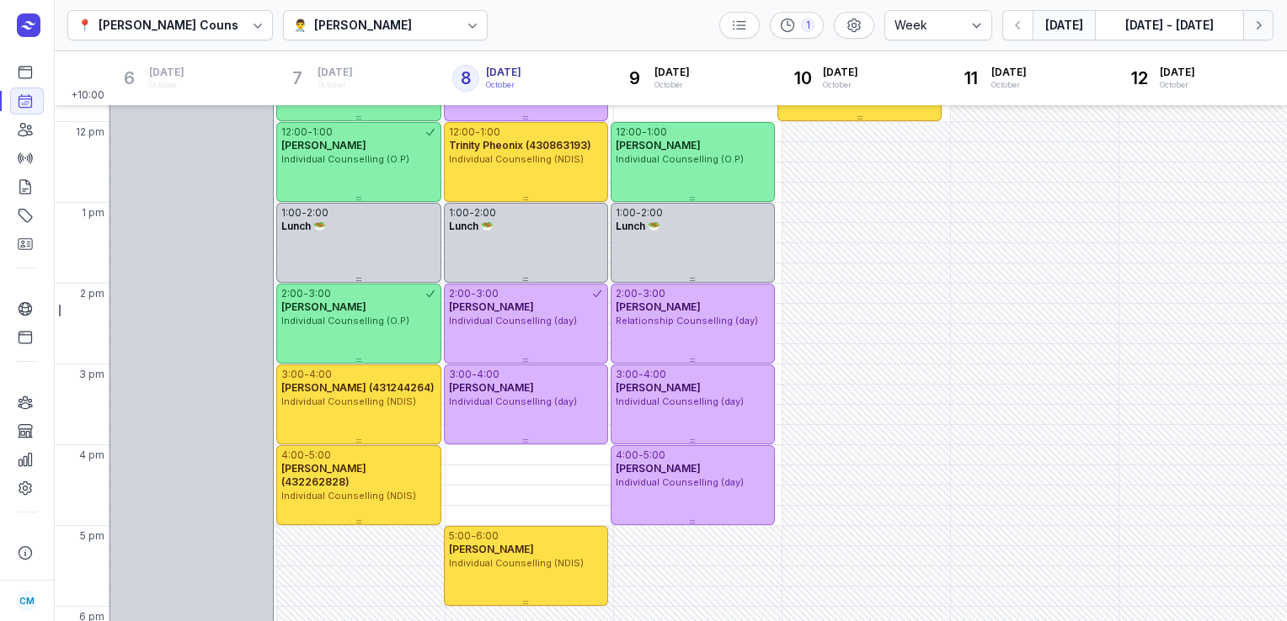
click at [1267, 35] on button "Next week" at bounding box center [1258, 25] width 30 height 30
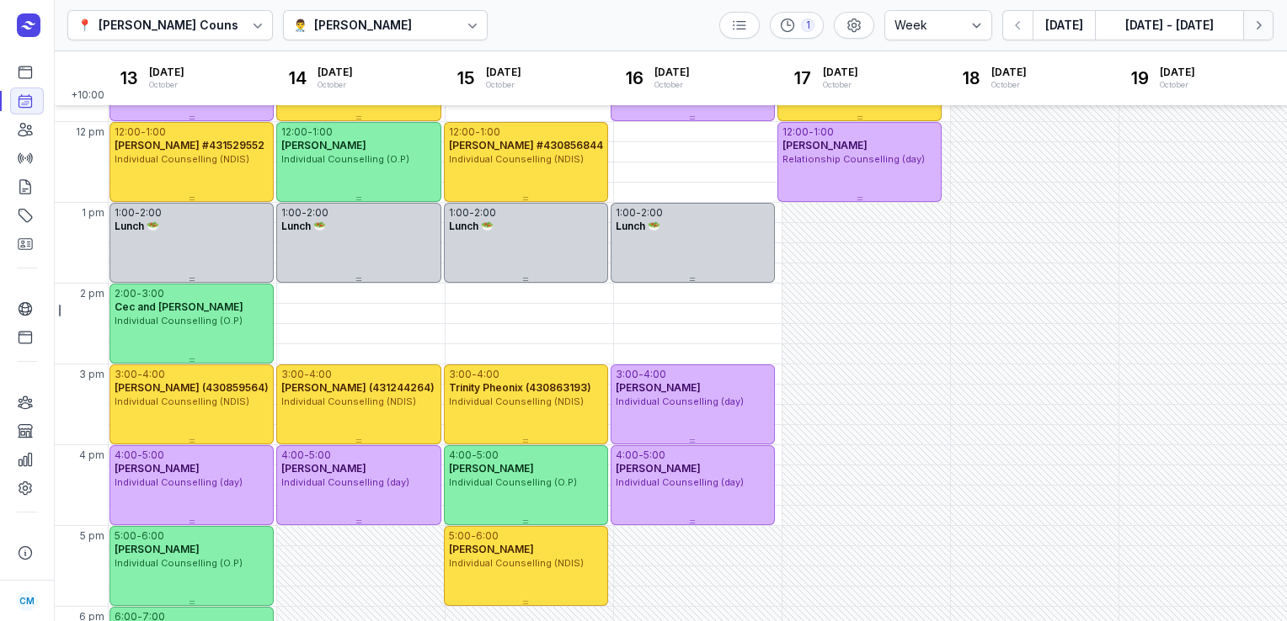
click at [1257, 33] on icon "button" at bounding box center [1258, 25] width 17 height 17
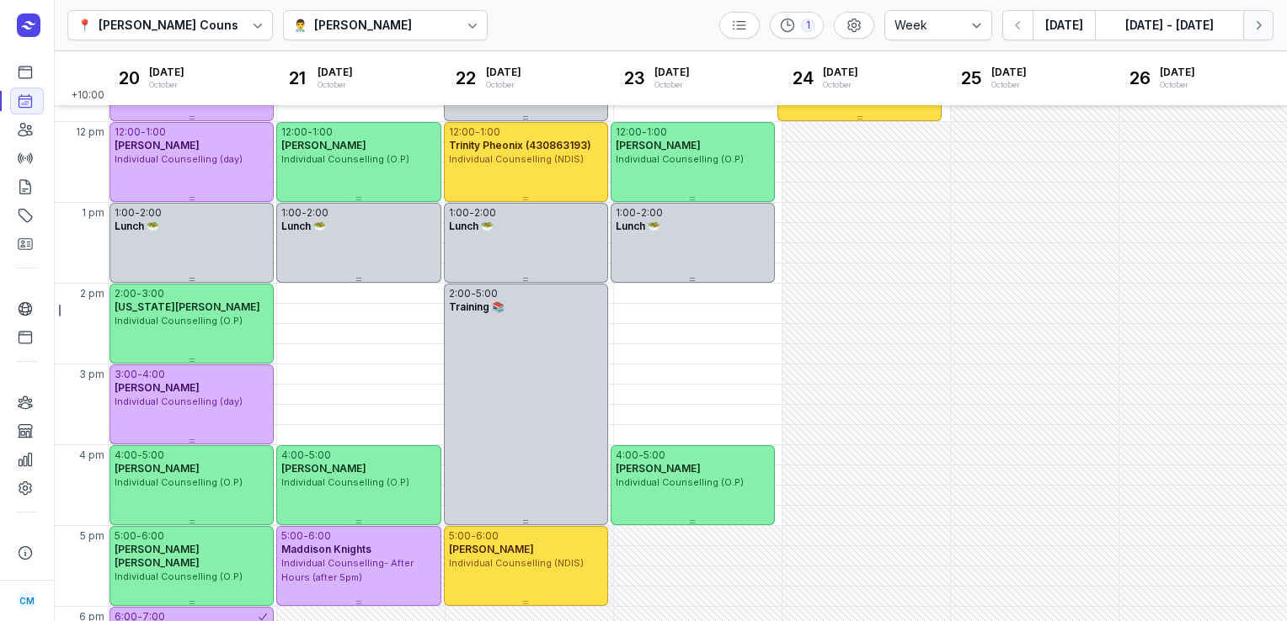
click at [1257, 33] on icon "button" at bounding box center [1258, 25] width 17 height 17
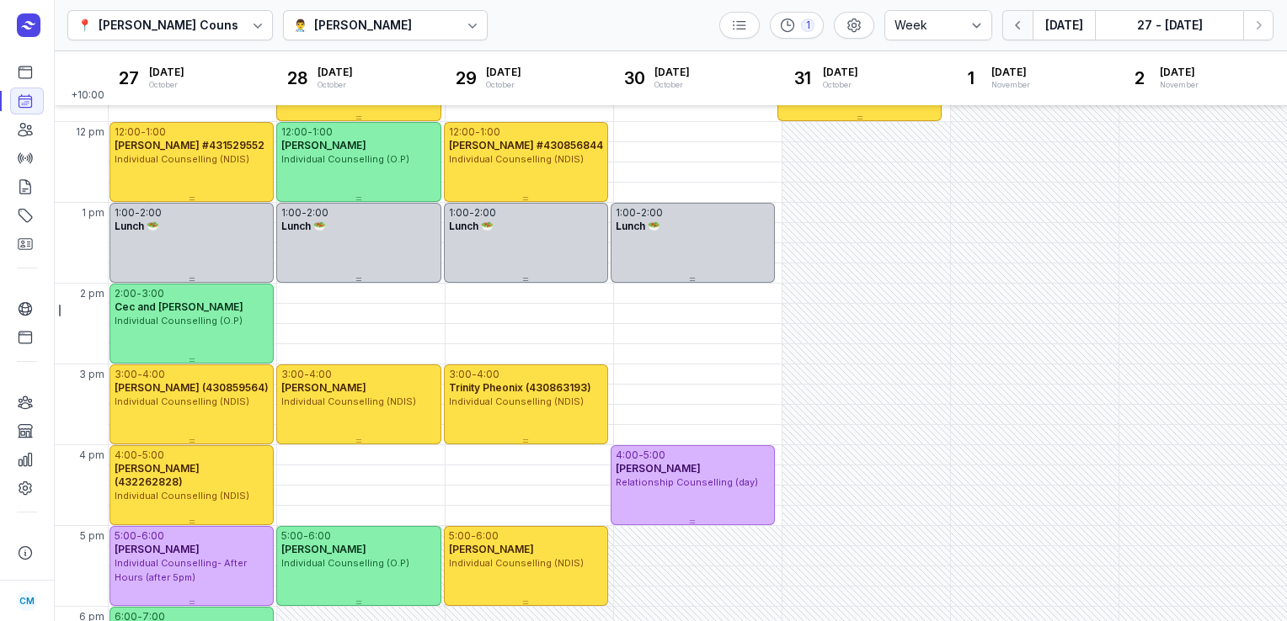
click at [1013, 25] on icon "button" at bounding box center [1018, 25] width 17 height 17
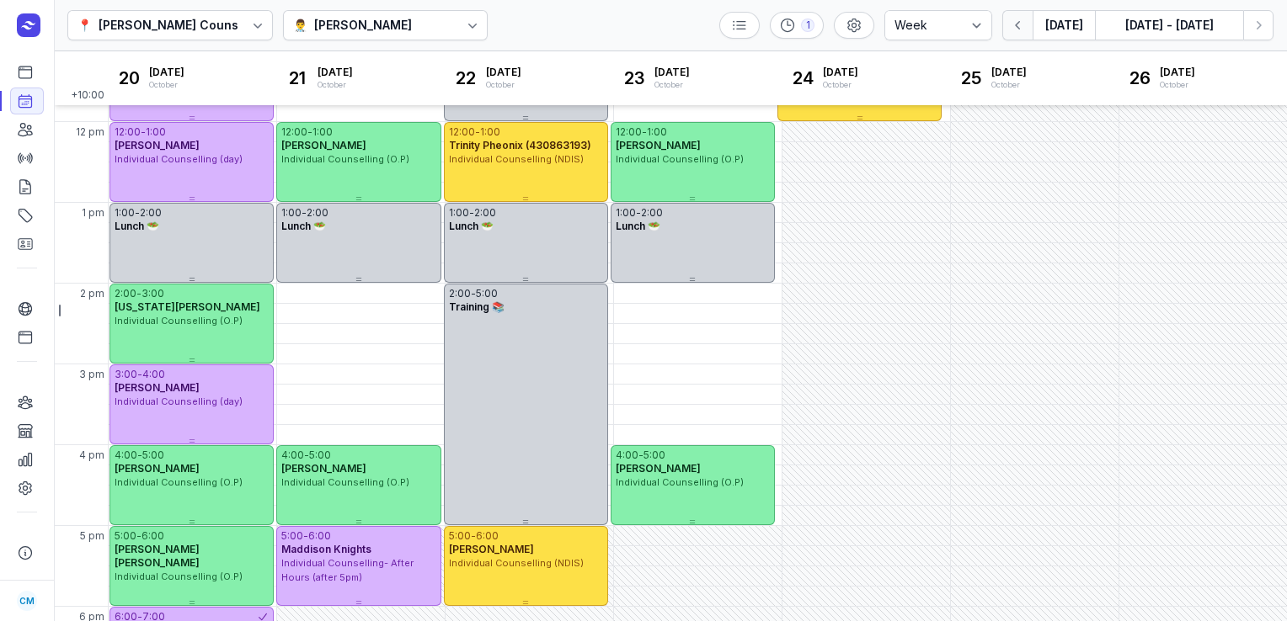
click at [1013, 25] on icon "button" at bounding box center [1018, 25] width 17 height 17
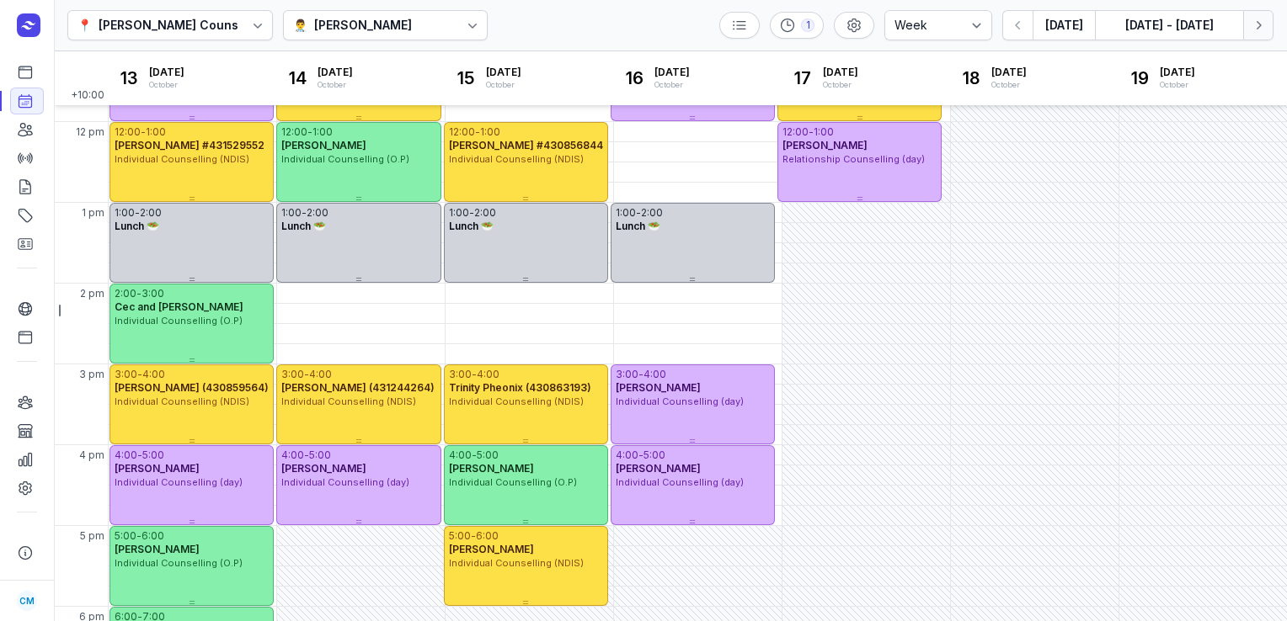
click at [1255, 27] on icon "button" at bounding box center [1258, 25] width 17 height 17
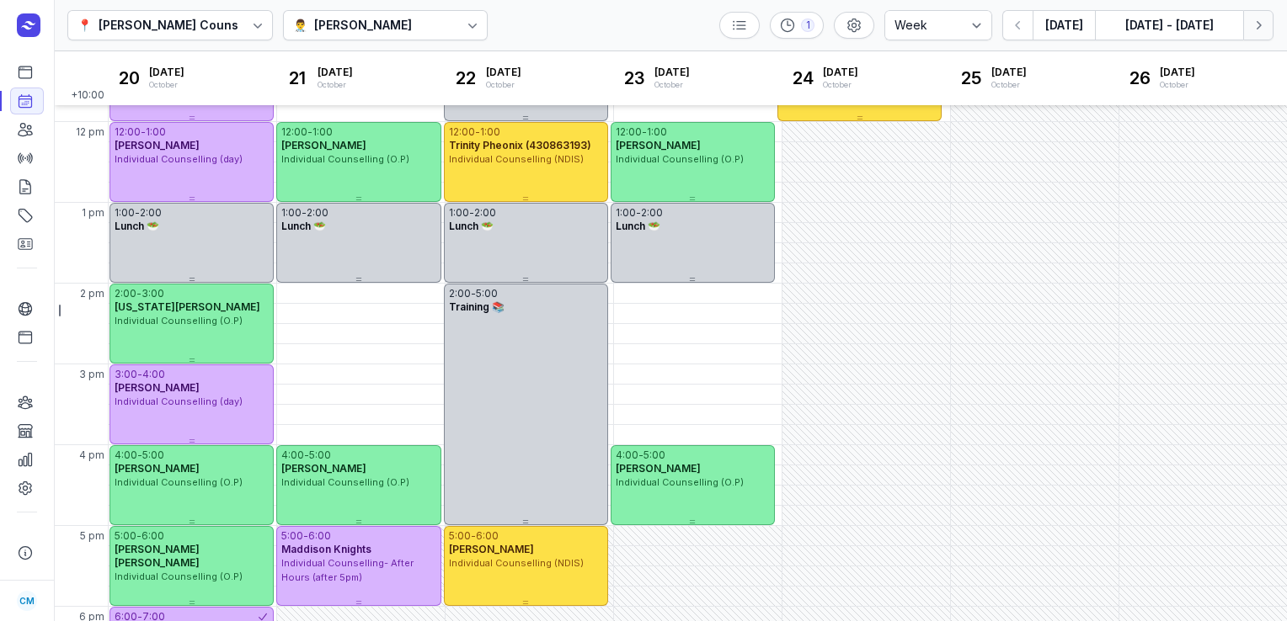
click at [1255, 27] on icon "button" at bounding box center [1258, 25] width 17 height 17
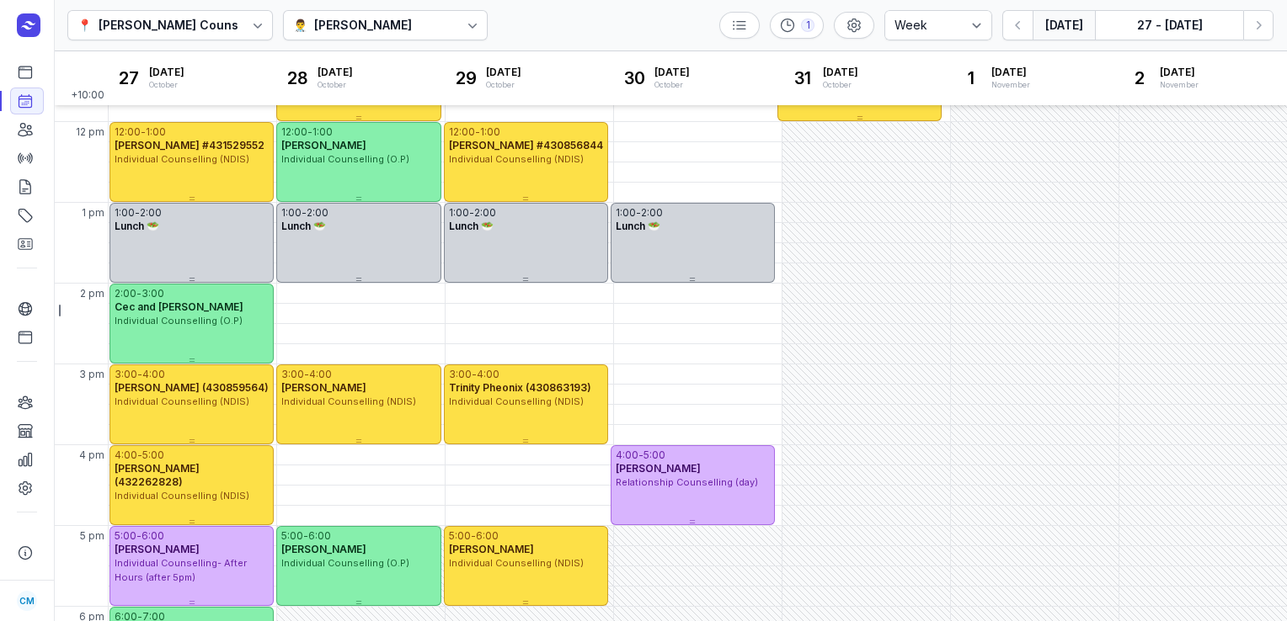
click at [1058, 31] on button "[DATE]" at bounding box center [1063, 25] width 62 height 30
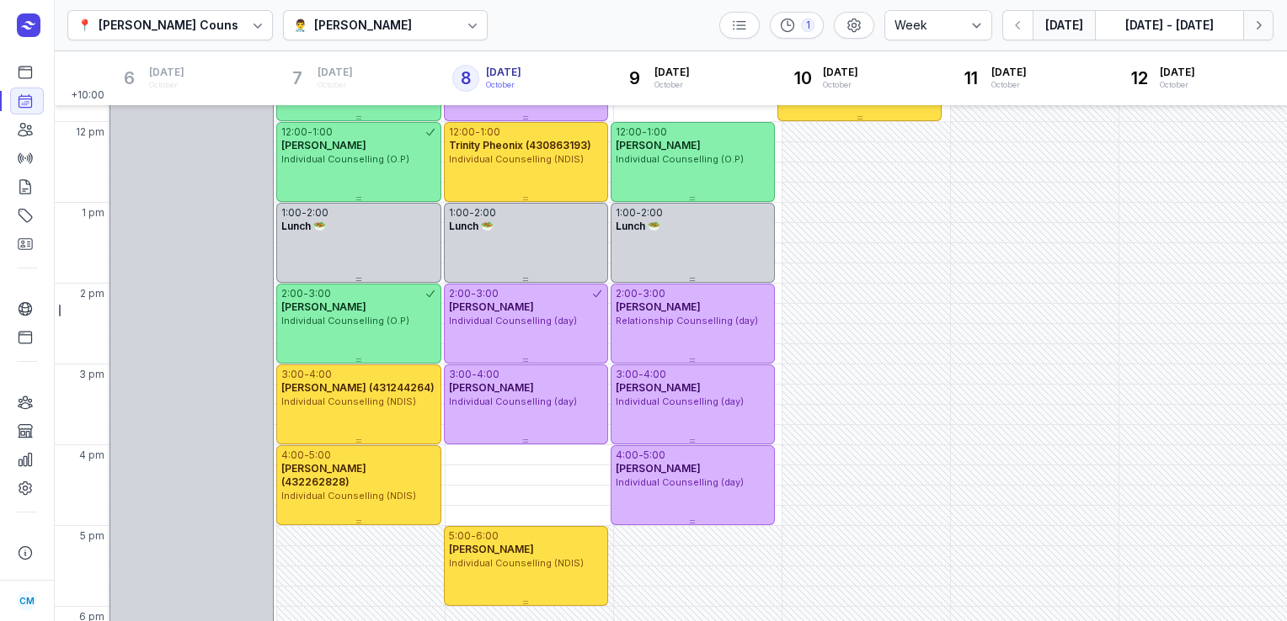
click at [1262, 29] on icon "button" at bounding box center [1258, 25] width 17 height 17
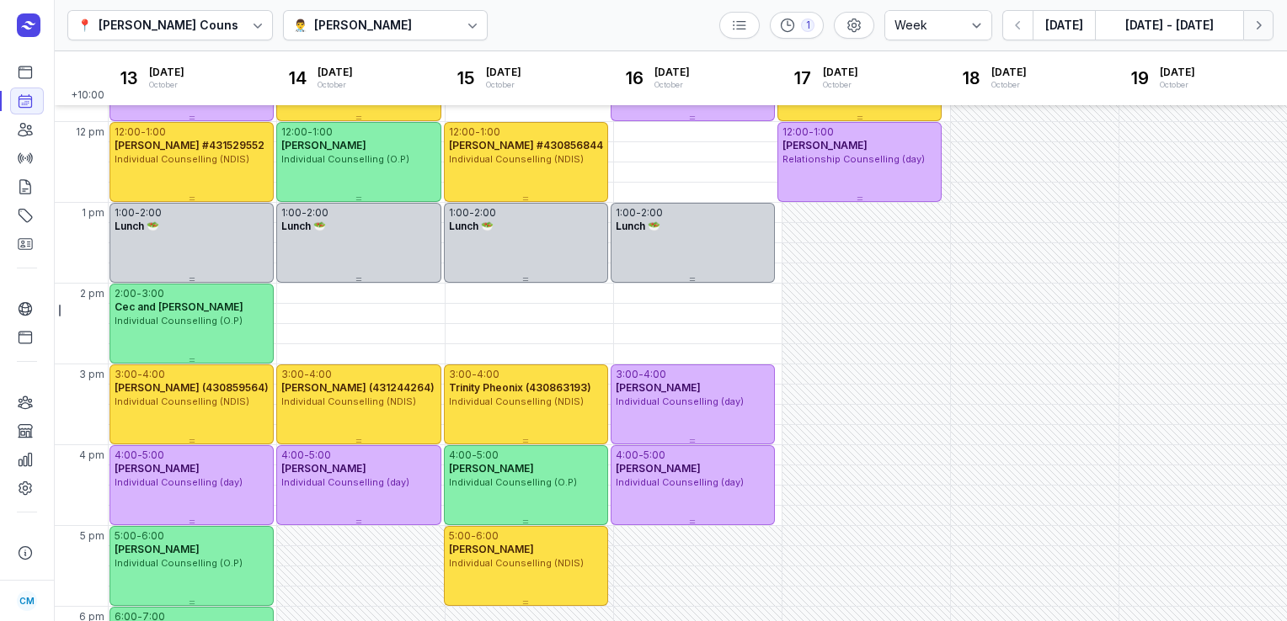
click at [1250, 28] on icon "button" at bounding box center [1258, 25] width 17 height 17
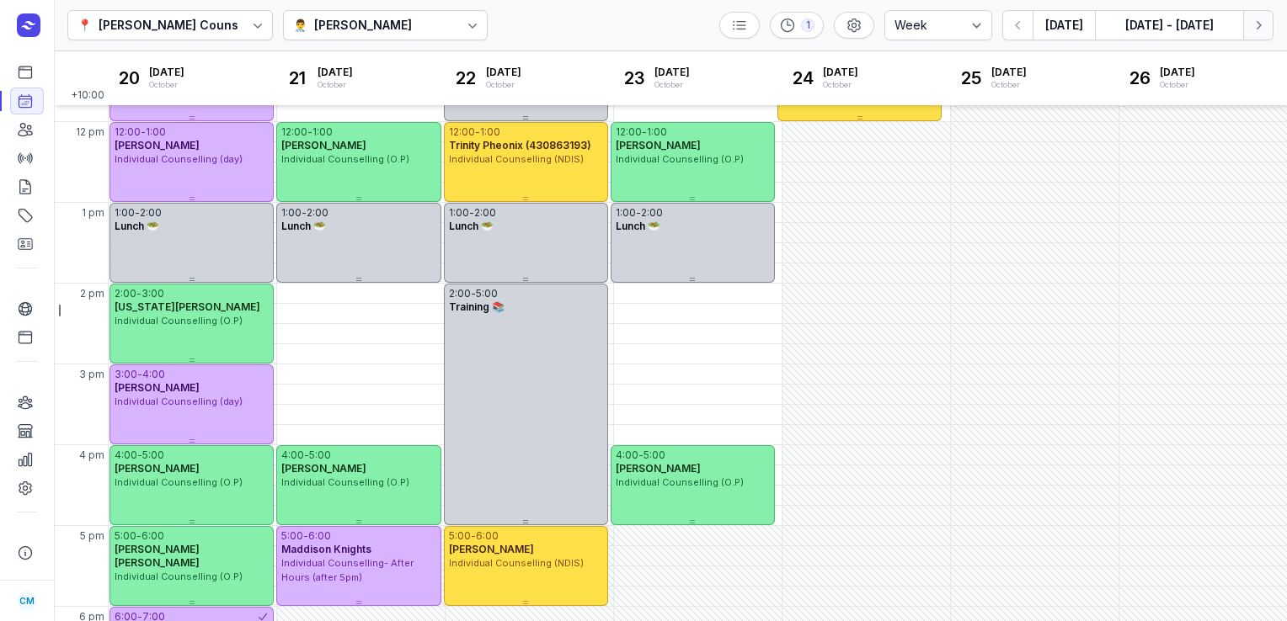
click at [1250, 28] on icon "button" at bounding box center [1258, 25] width 17 height 17
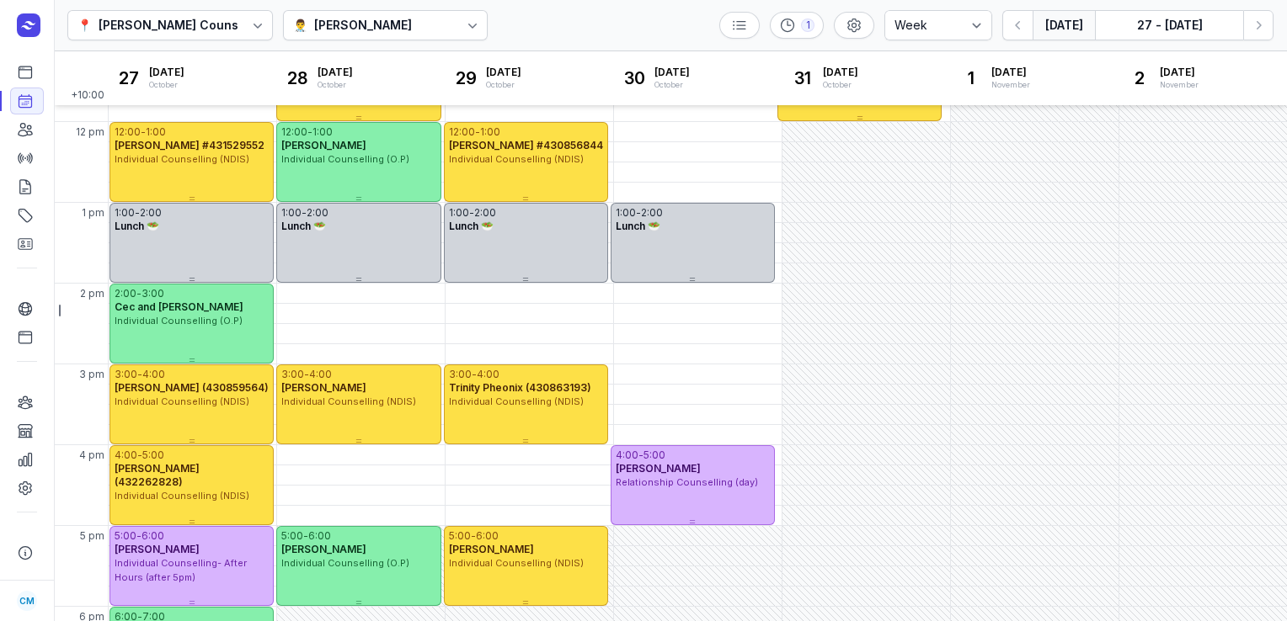
click at [1059, 20] on button "[DATE]" at bounding box center [1063, 25] width 62 height 30
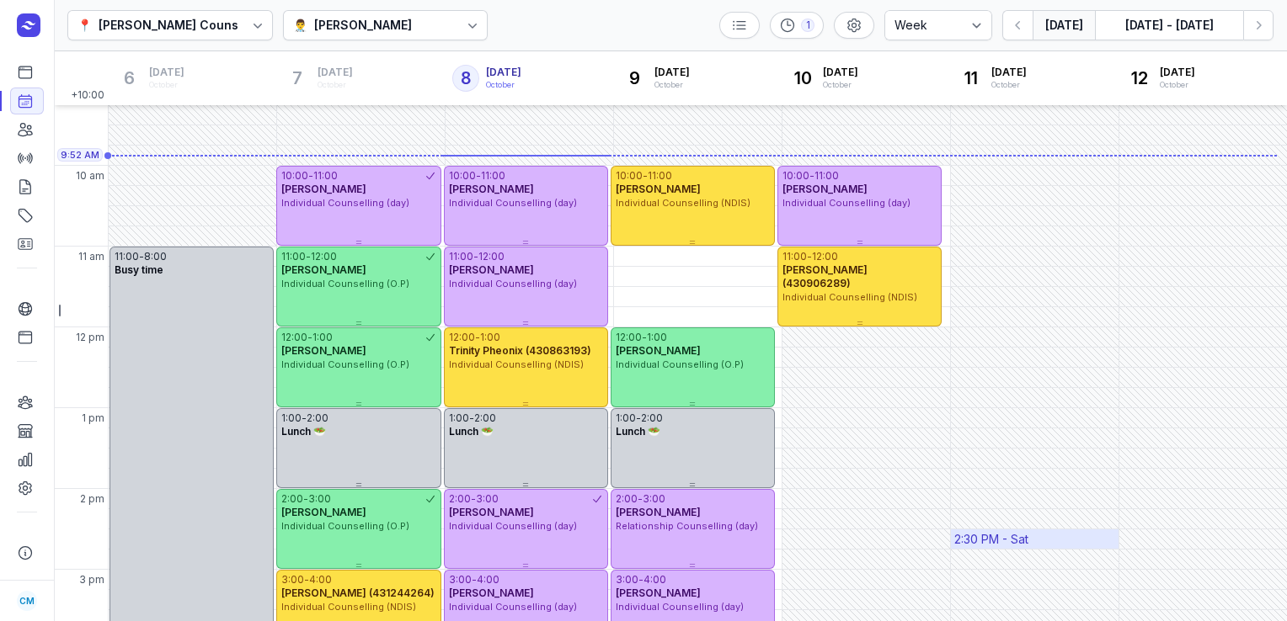
scroll to position [100, 0]
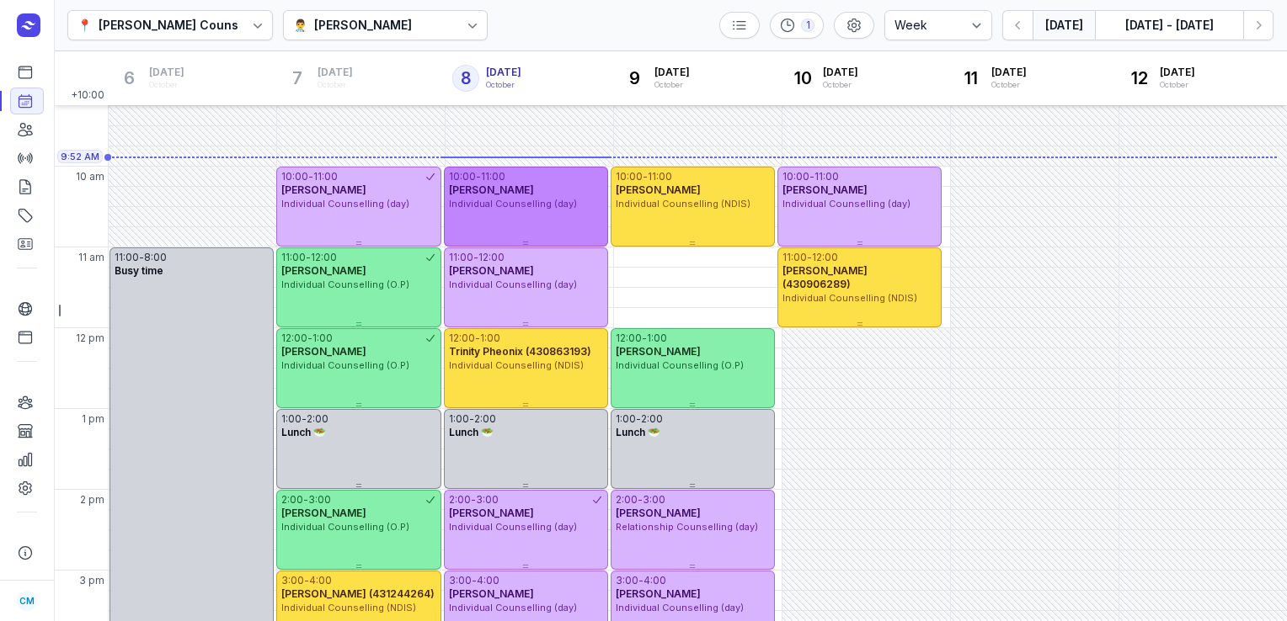
click at [541, 197] on div "Individual Counselling (day)" at bounding box center [526, 204] width 154 height 14
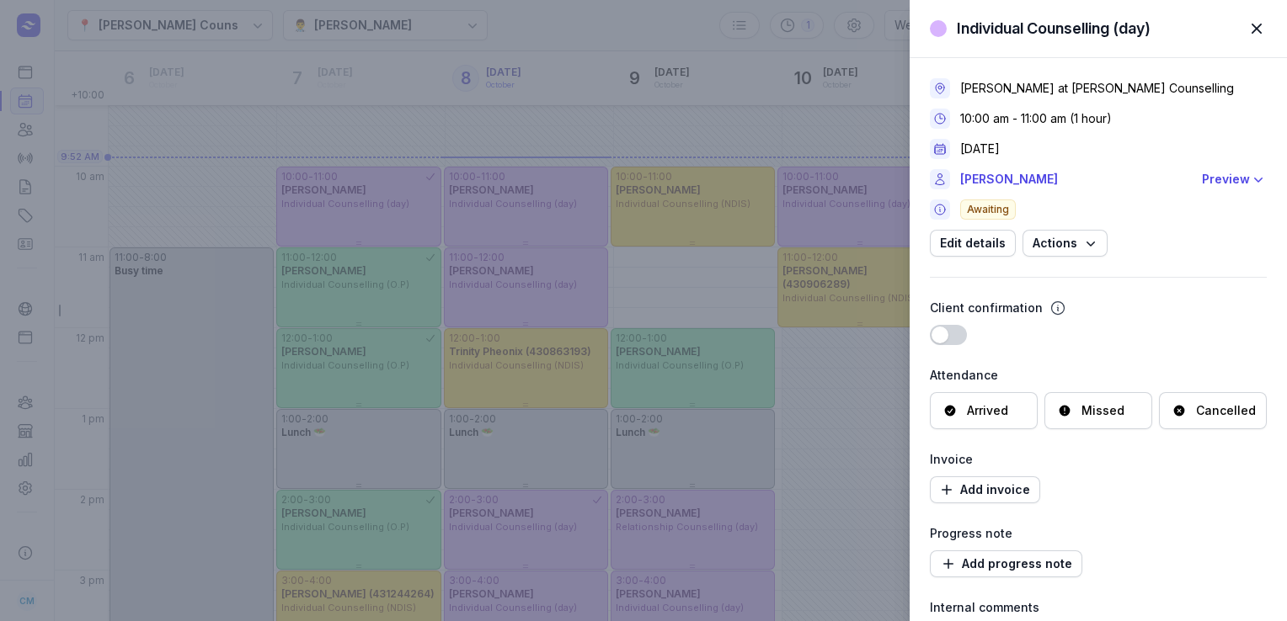
click at [1258, 24] on span "button" at bounding box center [1256, 28] width 37 height 37
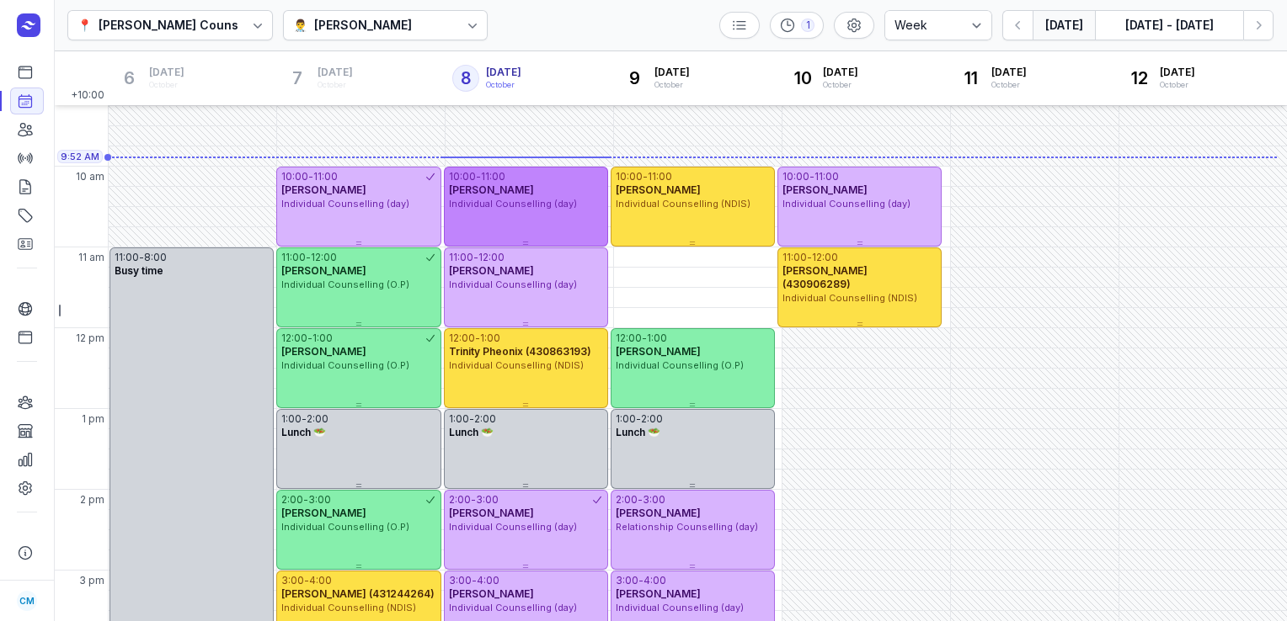
click at [527, 212] on div "10:00 - 11:00 [PERSON_NAME] Individual Counselling (day)" at bounding box center [526, 207] width 164 height 80
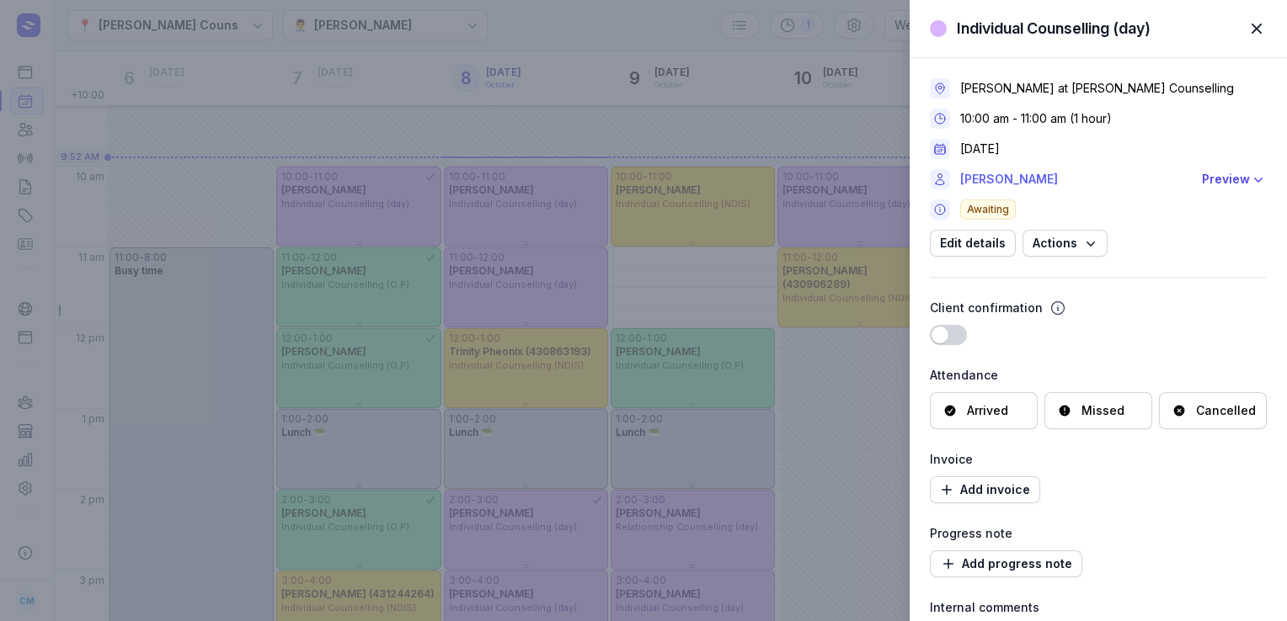
click at [1036, 184] on link "[PERSON_NAME]" at bounding box center [1076, 179] width 232 height 20
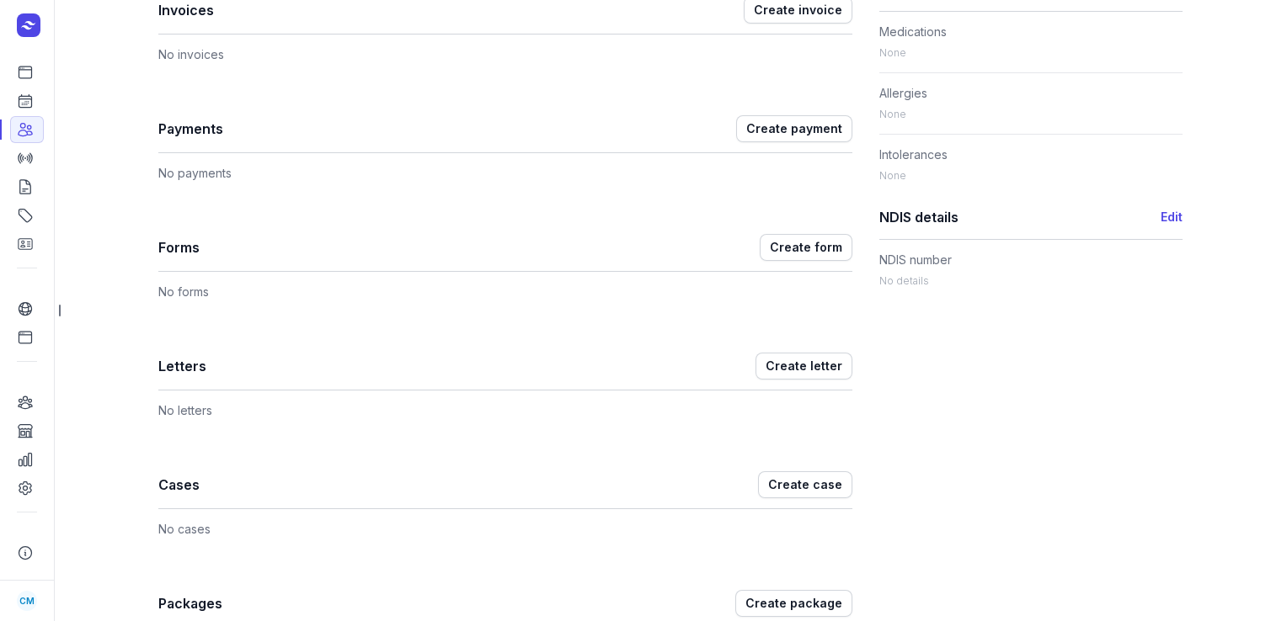
scroll to position [1189, 0]
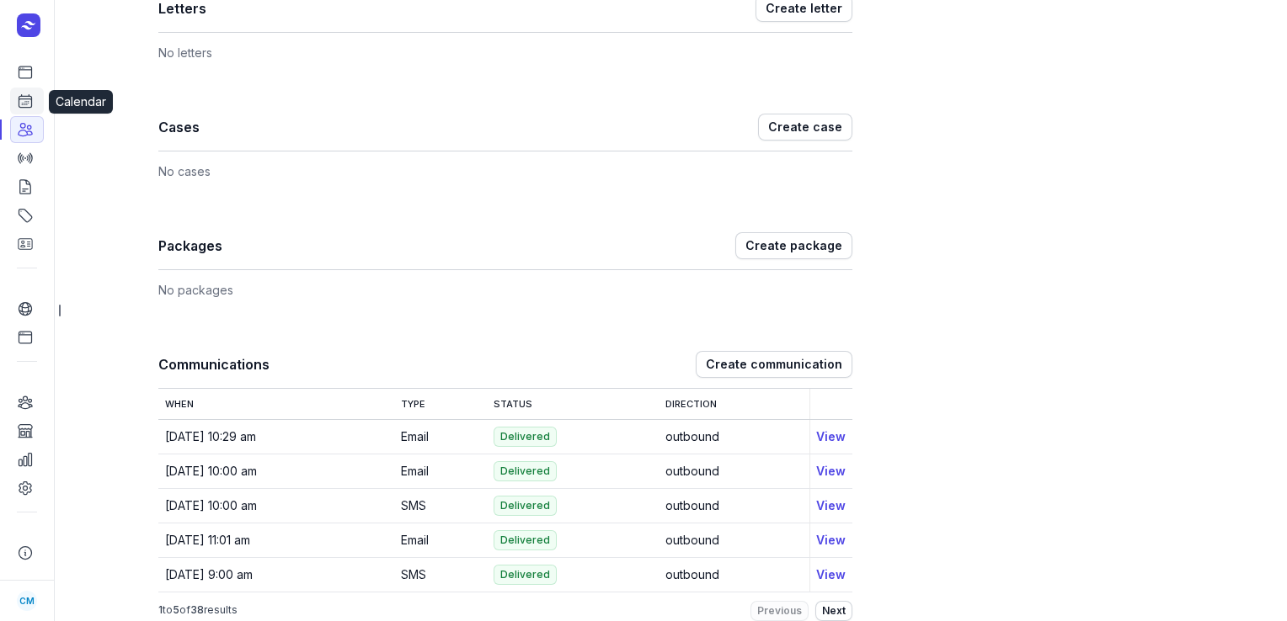
click at [30, 108] on icon at bounding box center [25, 101] width 13 height 13
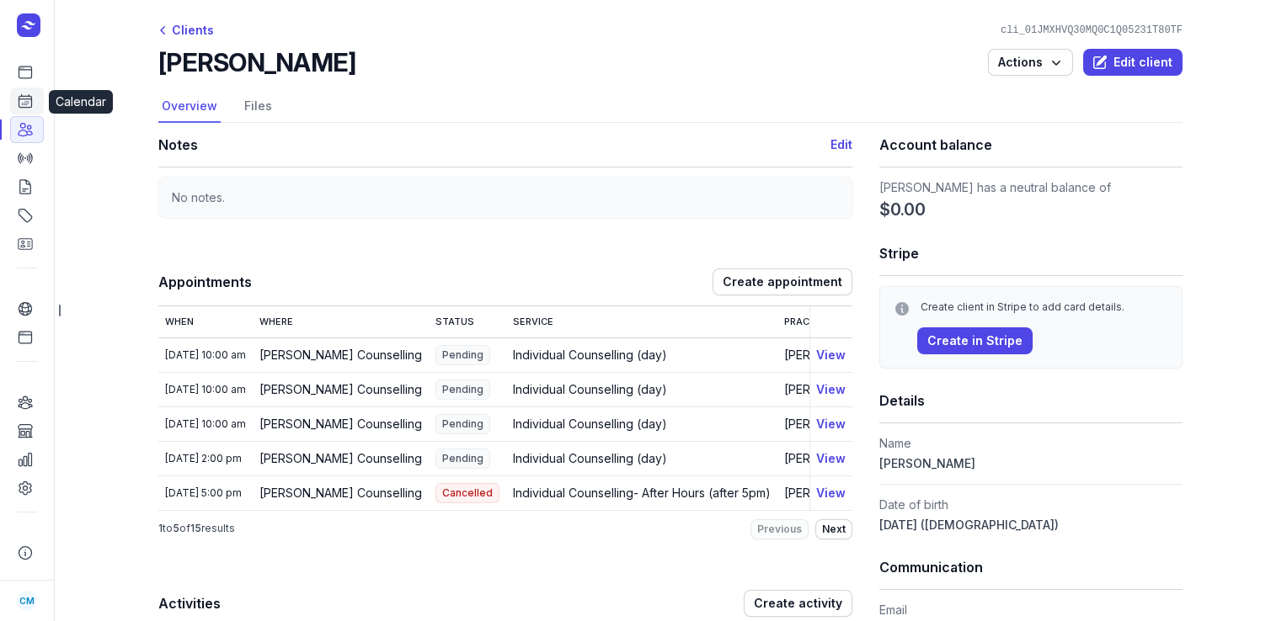
select select "week"
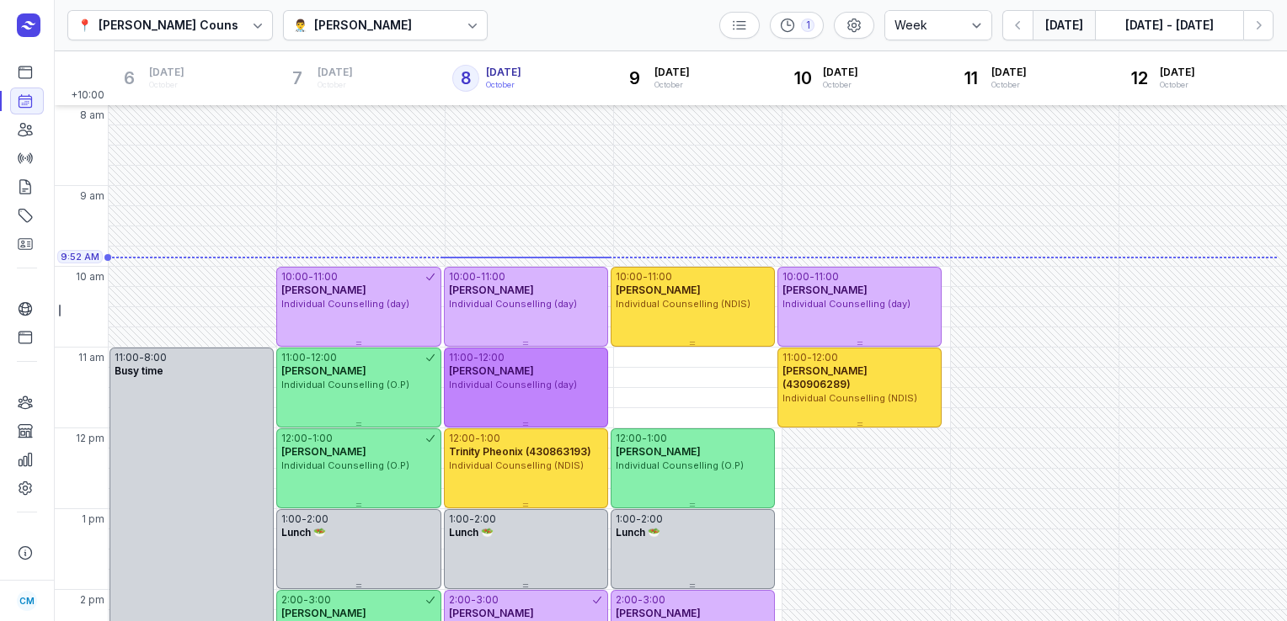
click at [478, 363] on div "-" at bounding box center [475, 357] width 5 height 13
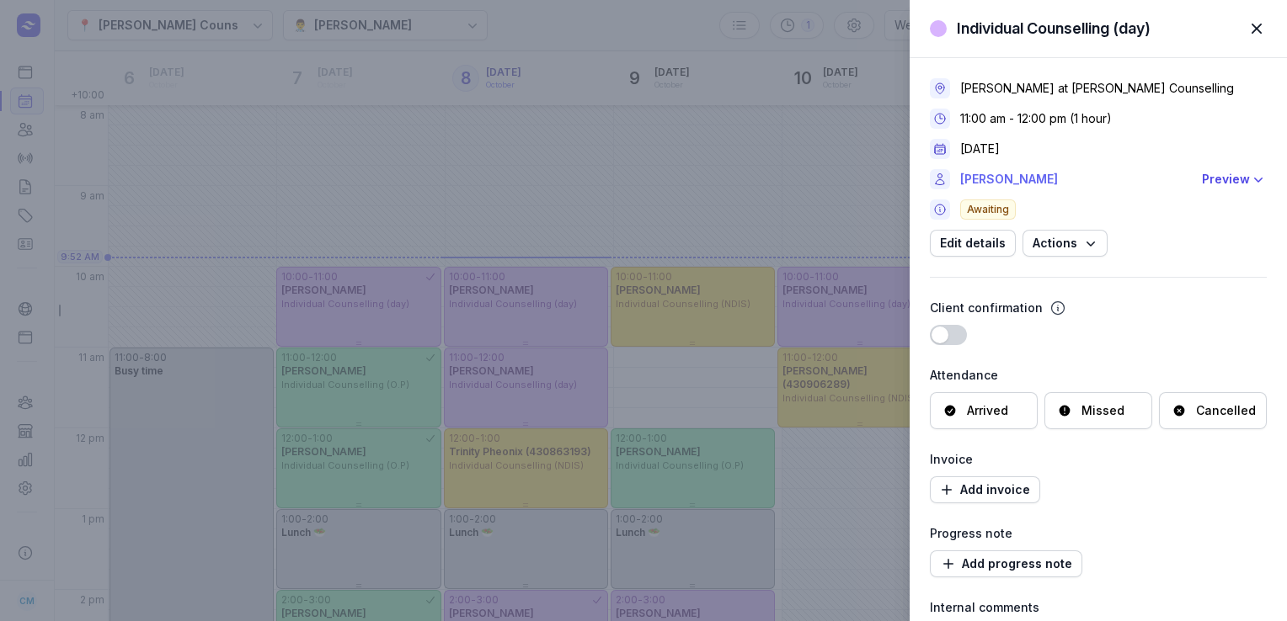
click at [984, 179] on link "[PERSON_NAME]" at bounding box center [1076, 179] width 232 height 20
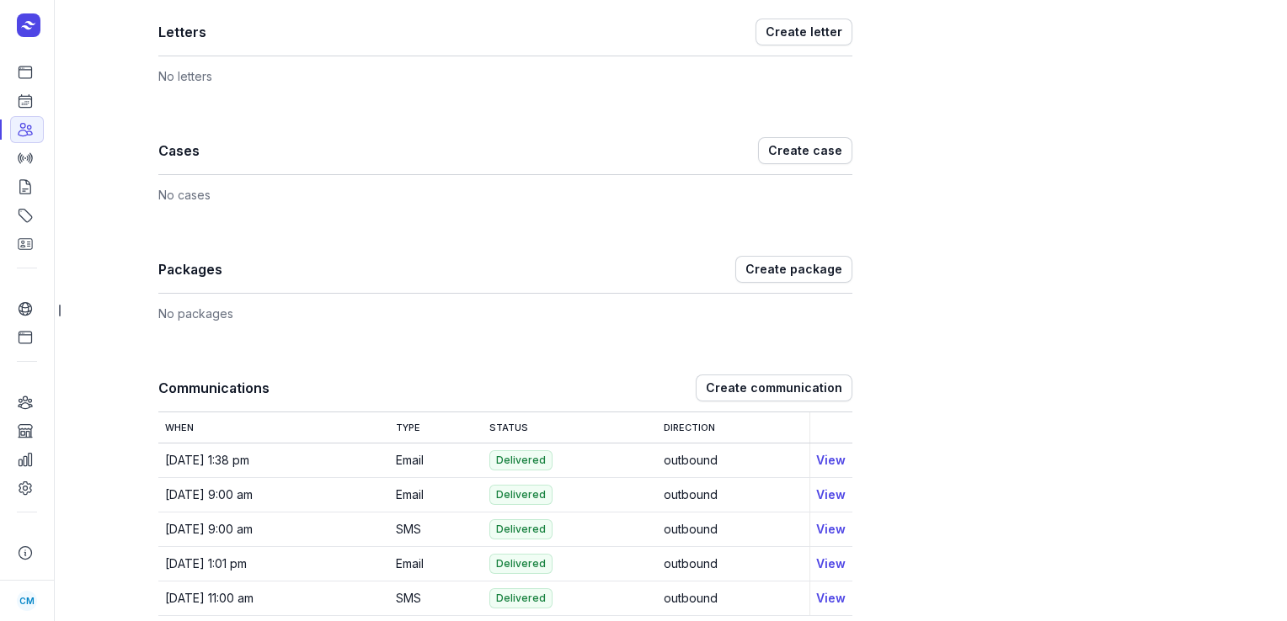
scroll to position [1165, 0]
click at [19, 102] on icon at bounding box center [25, 101] width 13 height 13
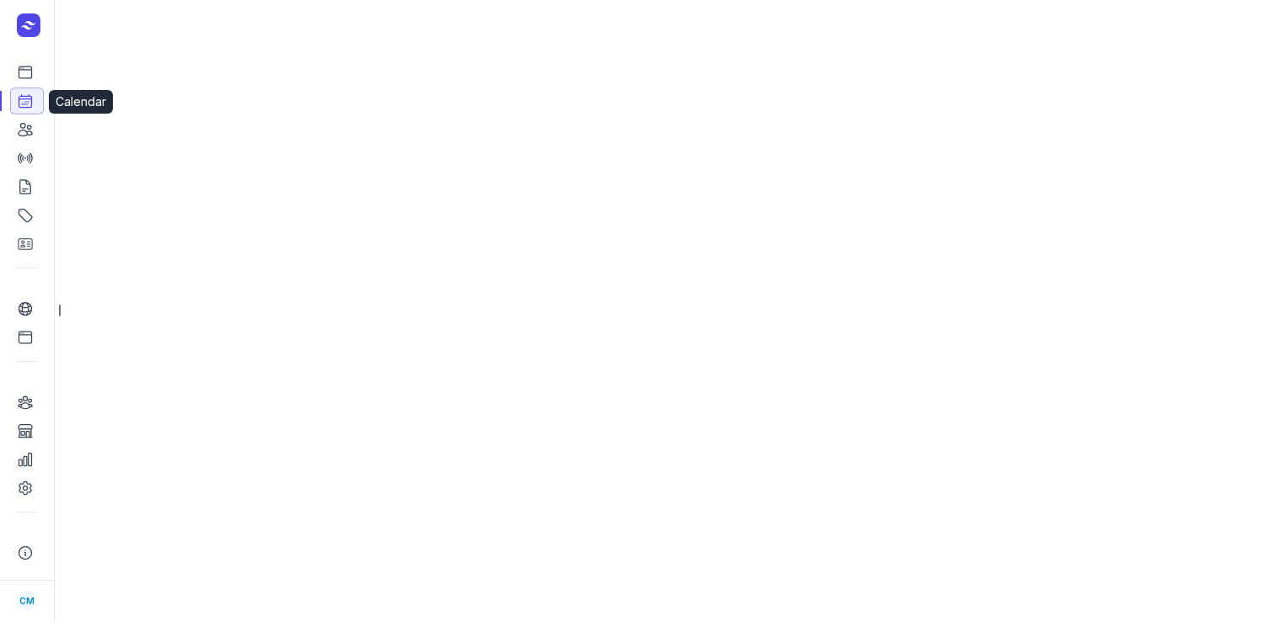
select select "week"
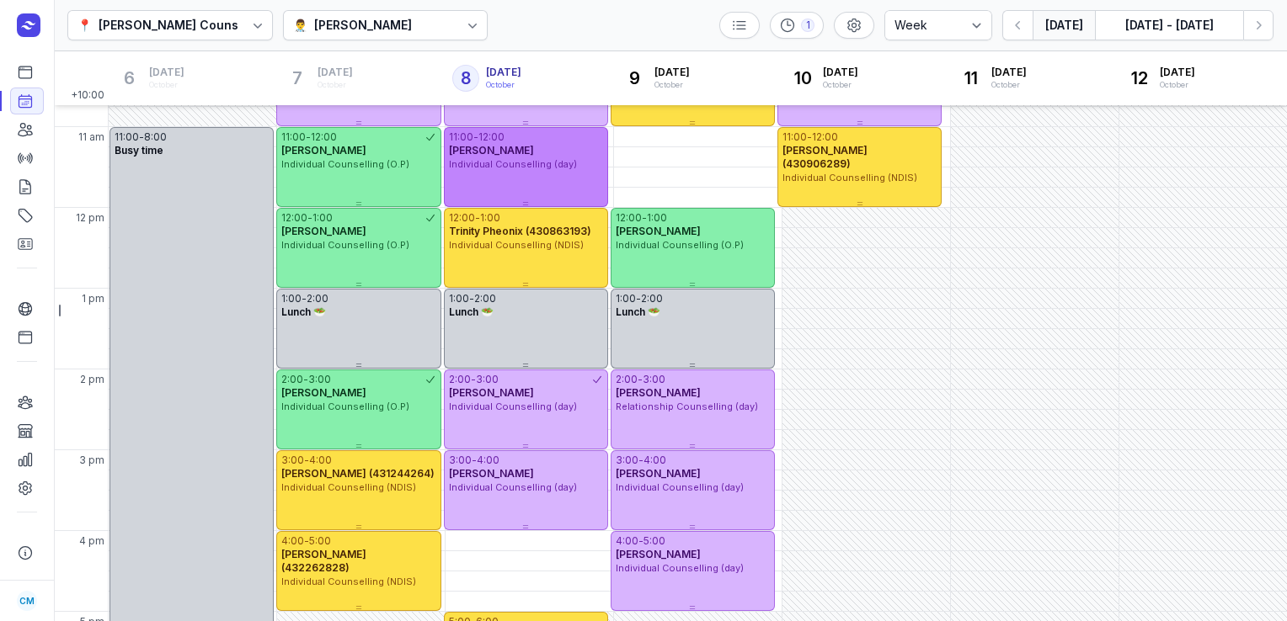
scroll to position [221, 0]
click at [501, 409] on span "Individual Counselling (day)" at bounding box center [513, 406] width 128 height 12
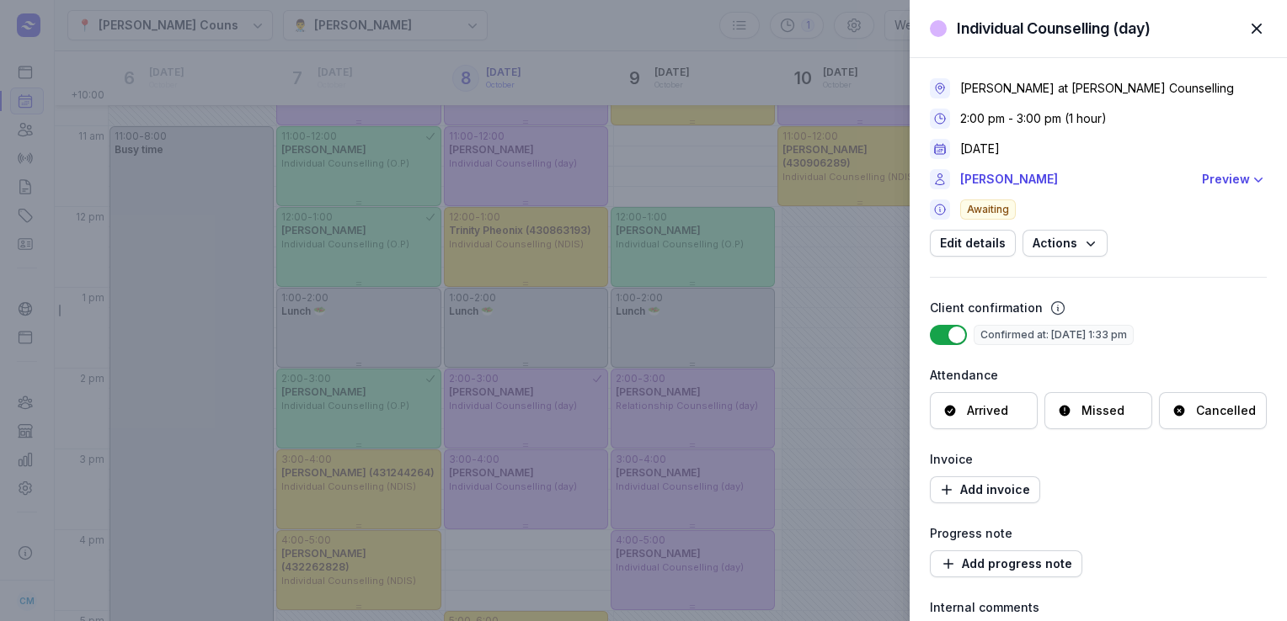
click at [1255, 29] on span "button" at bounding box center [1256, 28] width 37 height 37
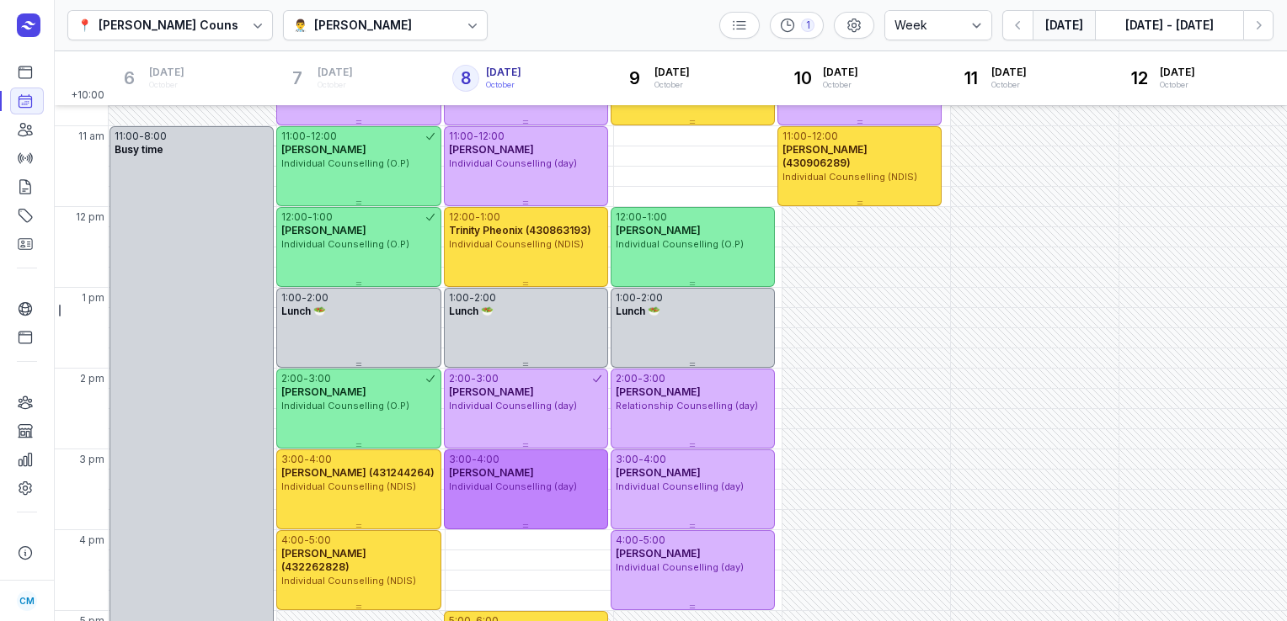
click at [530, 484] on span "Individual Counselling (day)" at bounding box center [513, 487] width 128 height 12
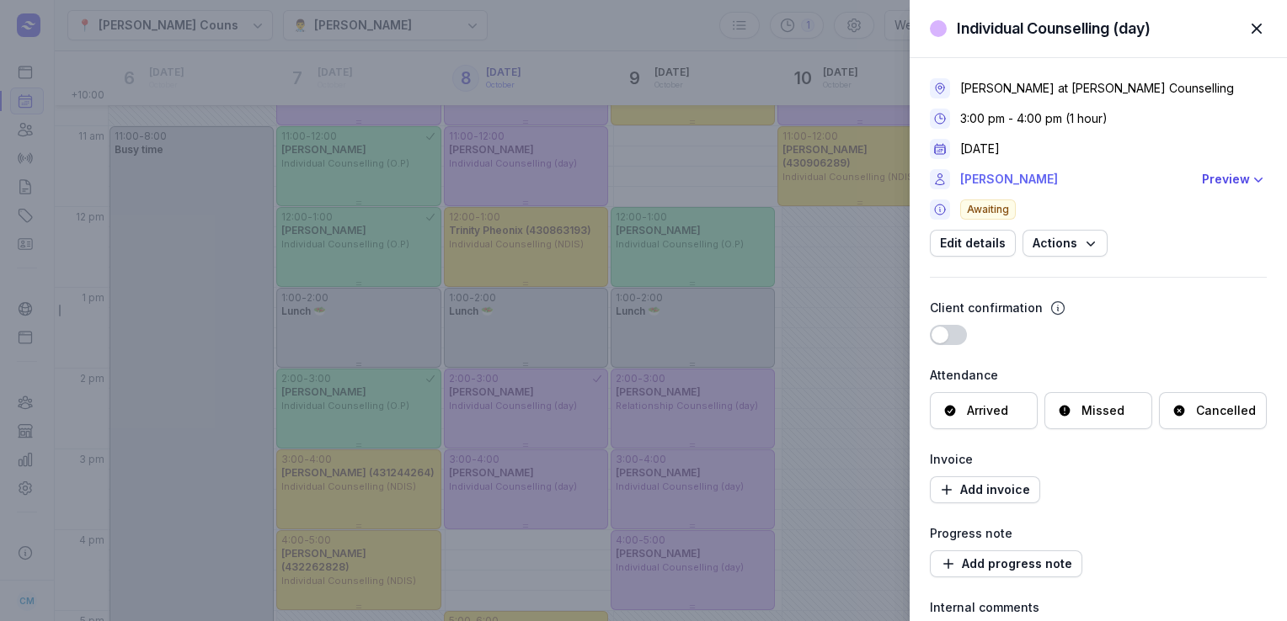
click at [994, 179] on link "[PERSON_NAME]" at bounding box center [1076, 179] width 232 height 20
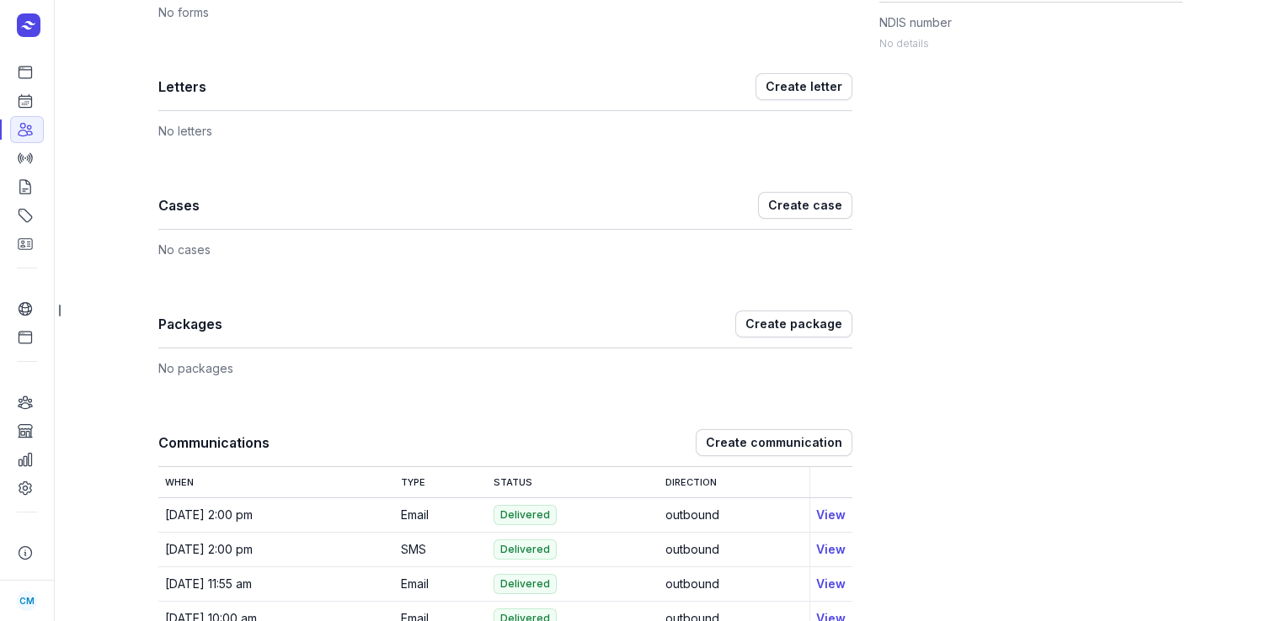
scroll to position [1006, 0]
click at [36, 104] on link "Calendar" at bounding box center [27, 101] width 34 height 27
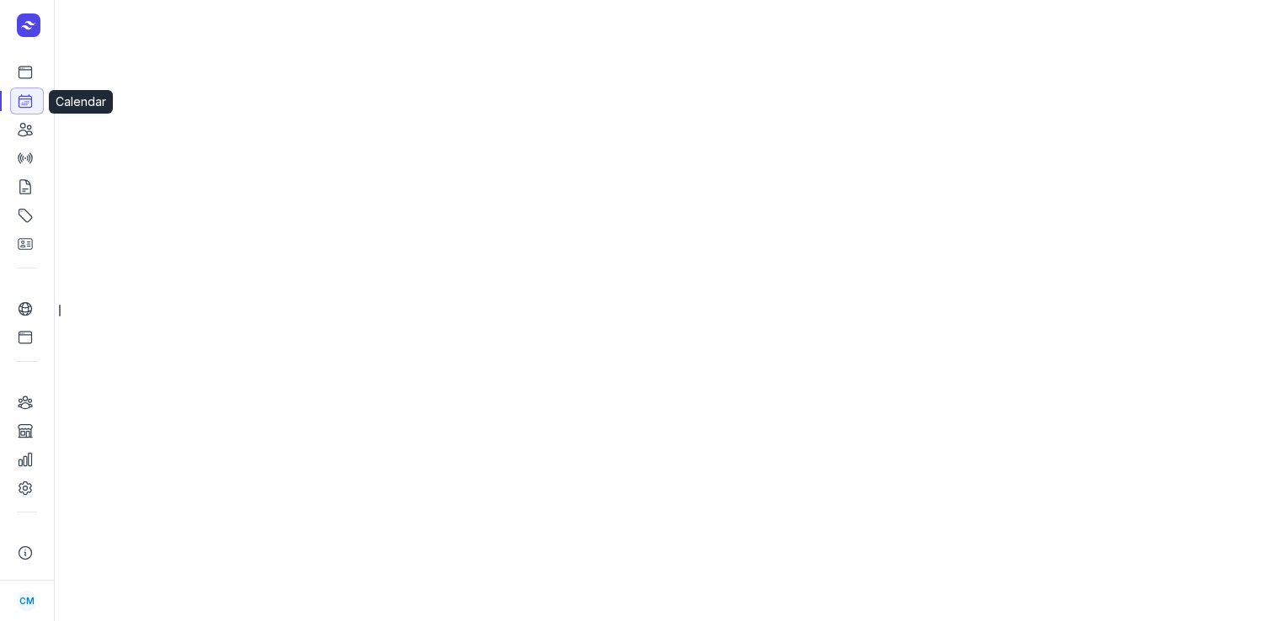
select select "week"
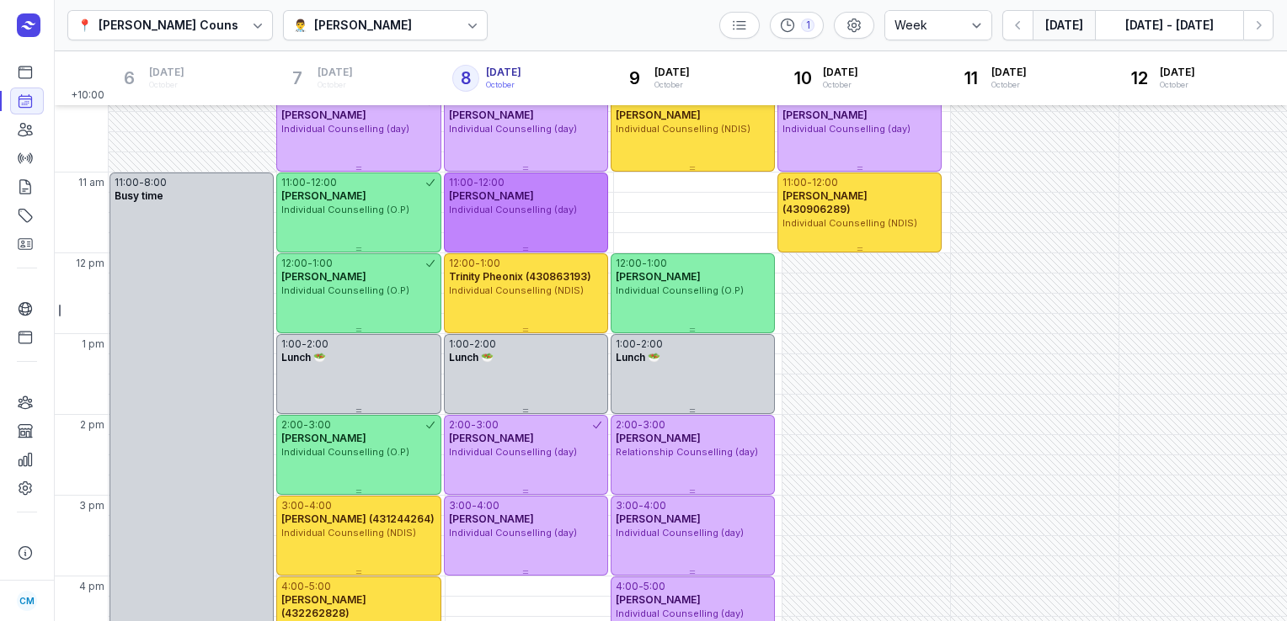
scroll to position [333, 0]
